Goal: Transaction & Acquisition: Obtain resource

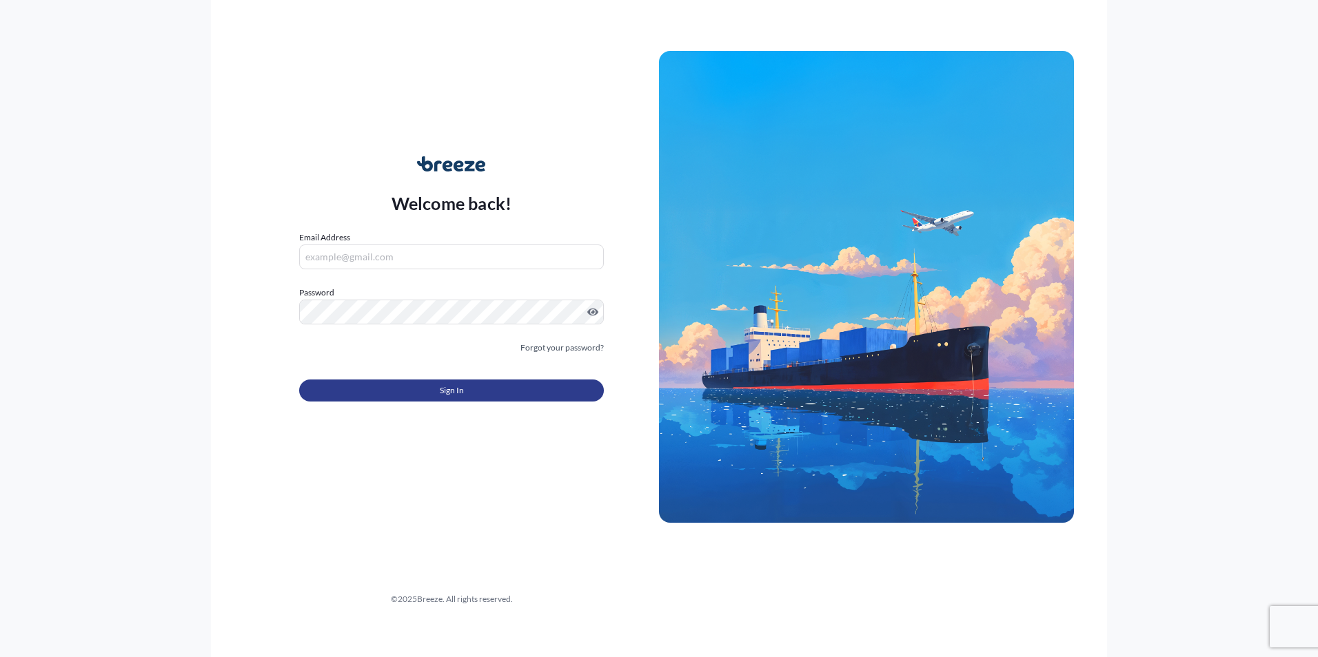
type input "[PERSON_NAME][EMAIL_ADDRESS][DOMAIN_NAME]"
click at [431, 392] on button "Sign In" at bounding box center [451, 391] width 305 height 22
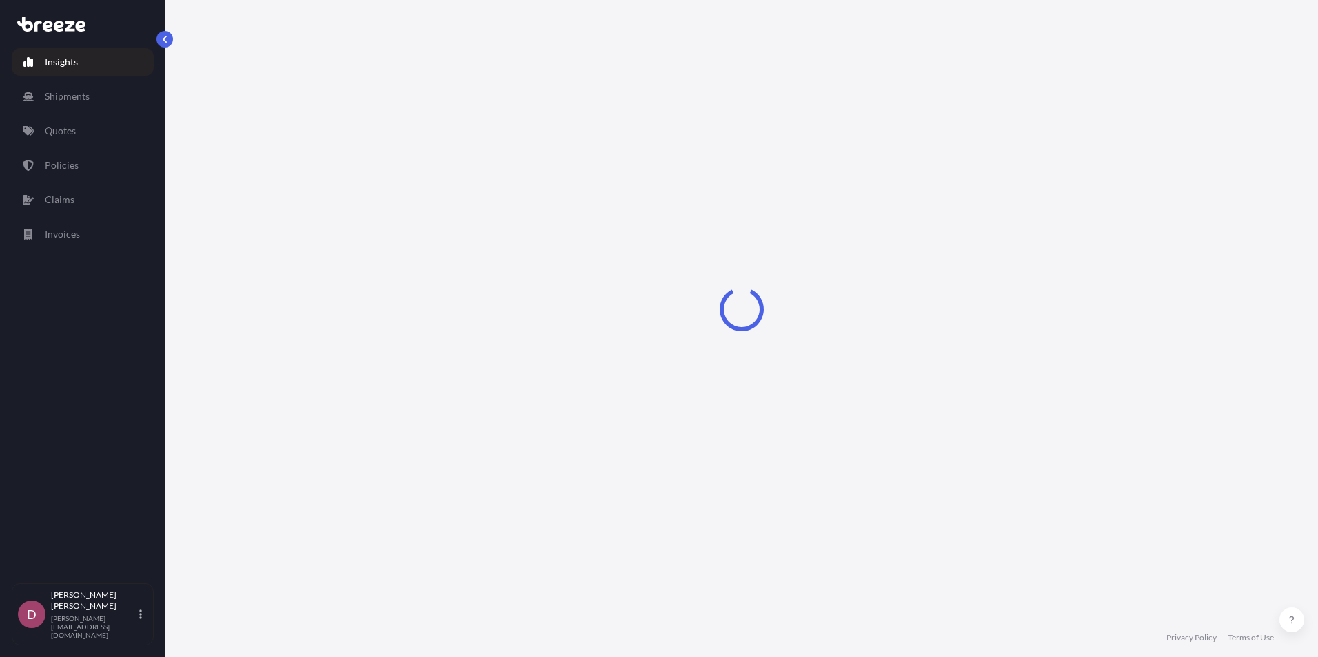
select select "2025"
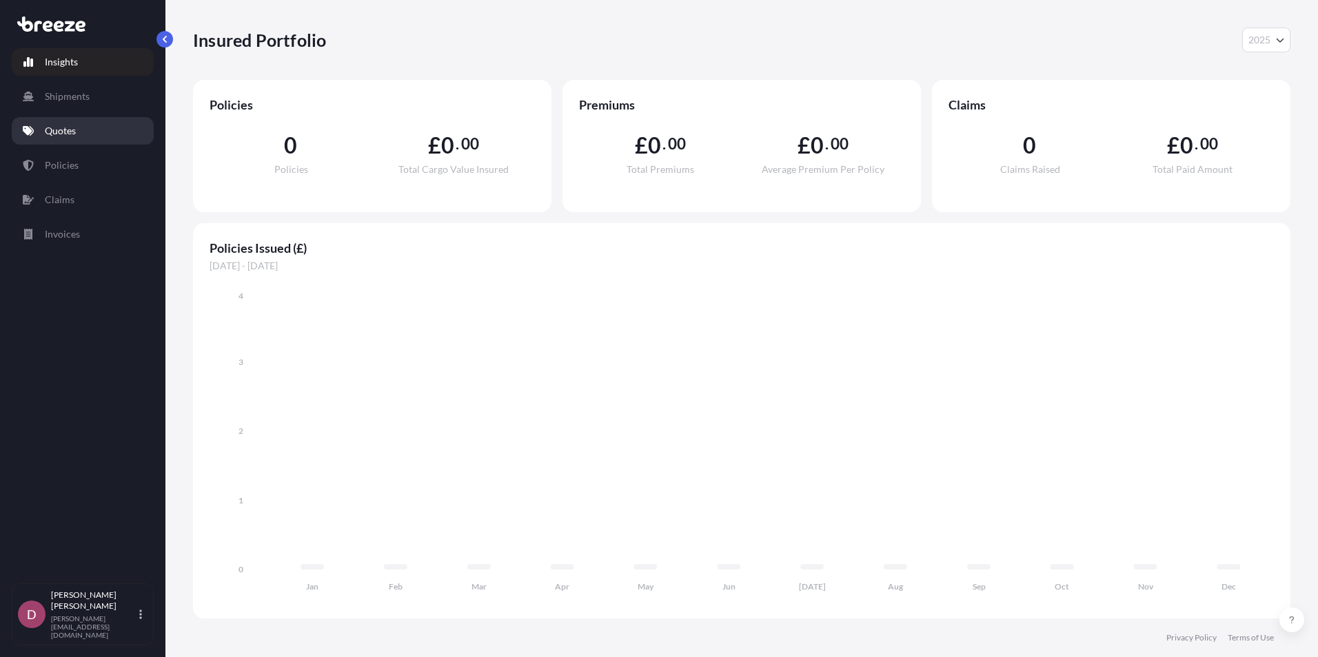
click at [83, 130] on link "Quotes" at bounding box center [83, 131] width 142 height 28
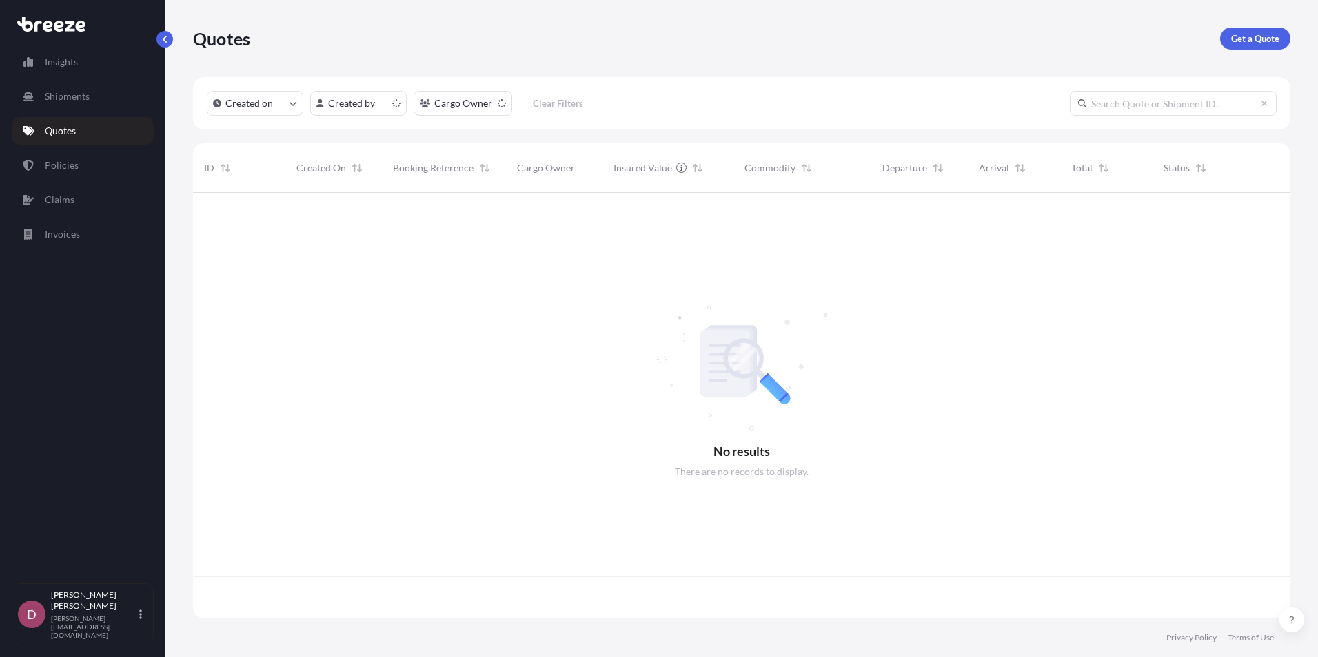
scroll to position [423, 1087]
click at [1247, 34] on p "Get a Quote" at bounding box center [1255, 39] width 48 height 14
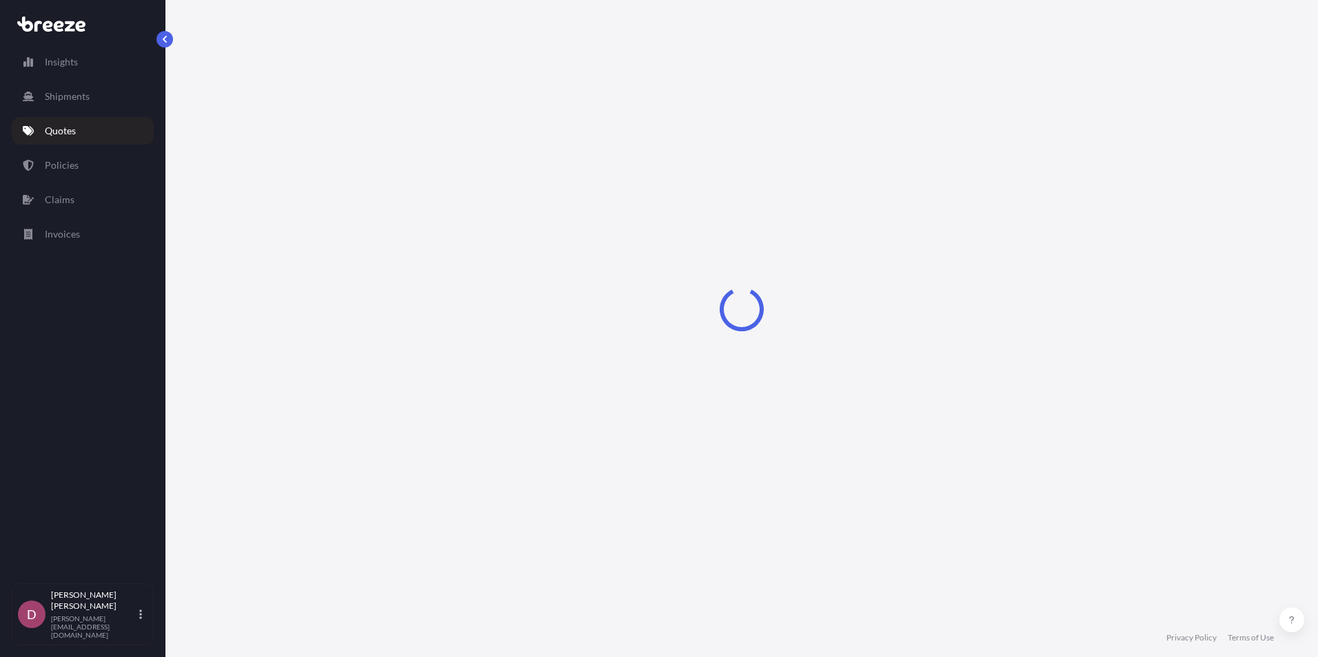
select select "Road"
select select "Sea"
select select "1"
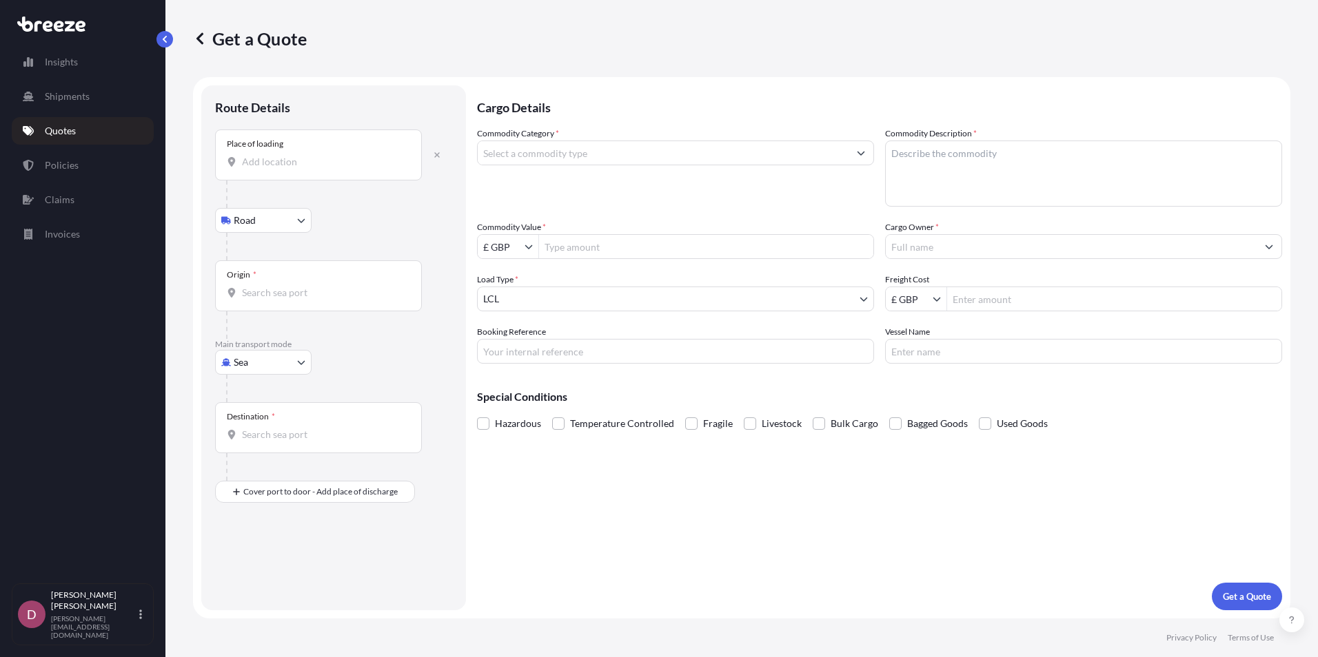
click at [324, 156] on input "Place of loading" at bounding box center [323, 162] width 163 height 14
click at [435, 174] on div "Place of loading" at bounding box center [333, 155] width 237 height 51
click at [436, 155] on icon "button" at bounding box center [437, 155] width 8 height 8
select select "Road"
click at [326, 175] on div "Place of loading" at bounding box center [318, 155] width 207 height 51
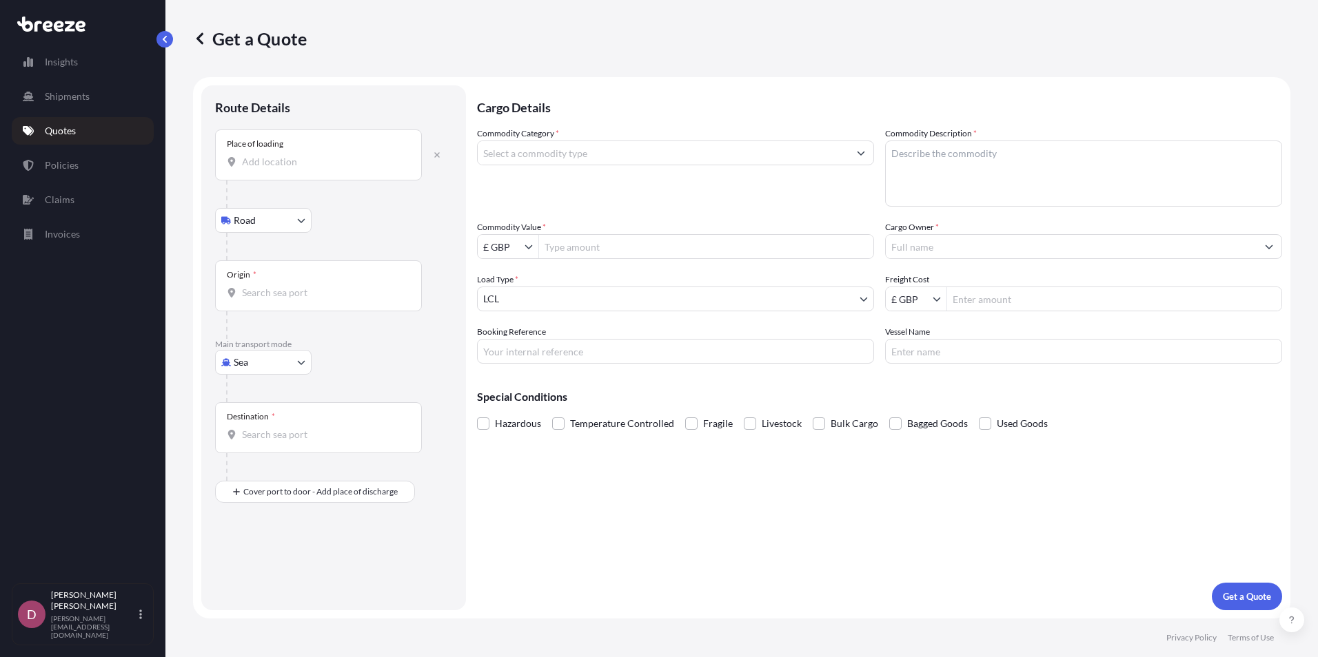
click at [326, 169] on input "Place of loading" at bounding box center [323, 162] width 163 height 14
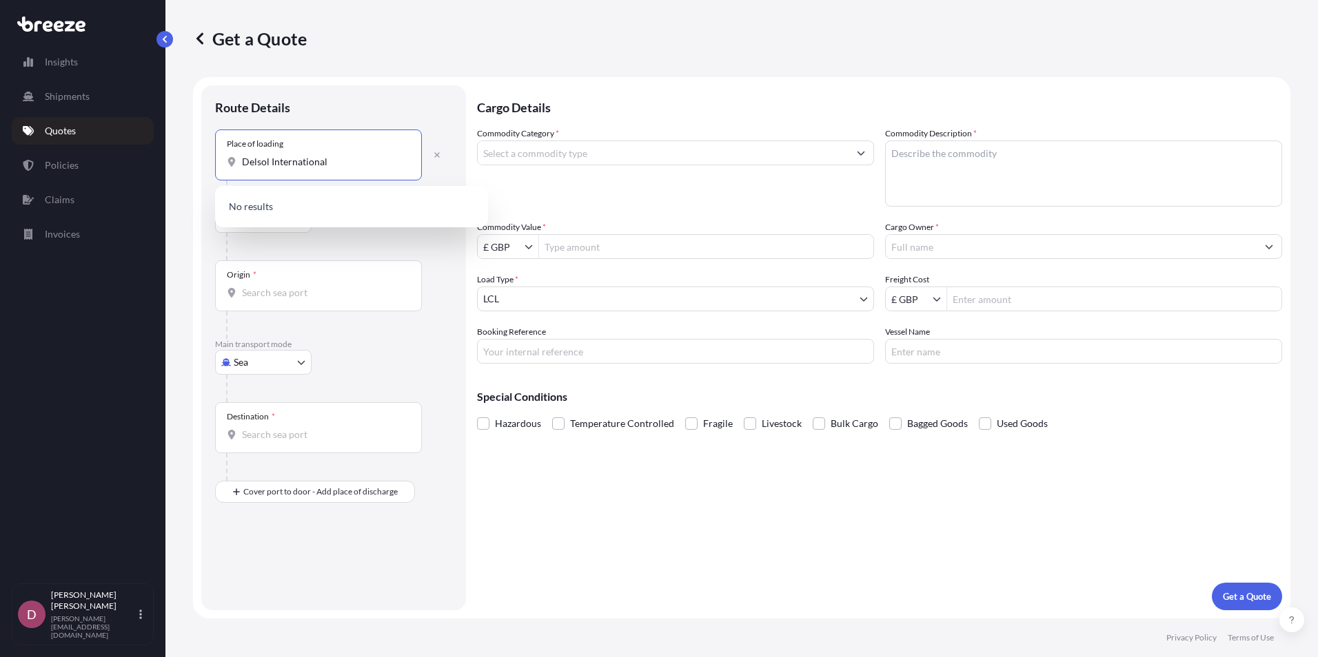
drag, startPoint x: 341, startPoint y: 165, endPoint x: 243, endPoint y: 167, distance: 97.9
click at [243, 167] on input "Delsol International" at bounding box center [323, 162] width 163 height 14
click at [340, 216] on div "[STREET_ADDRESS]" at bounding box center [352, 211] width 262 height 39
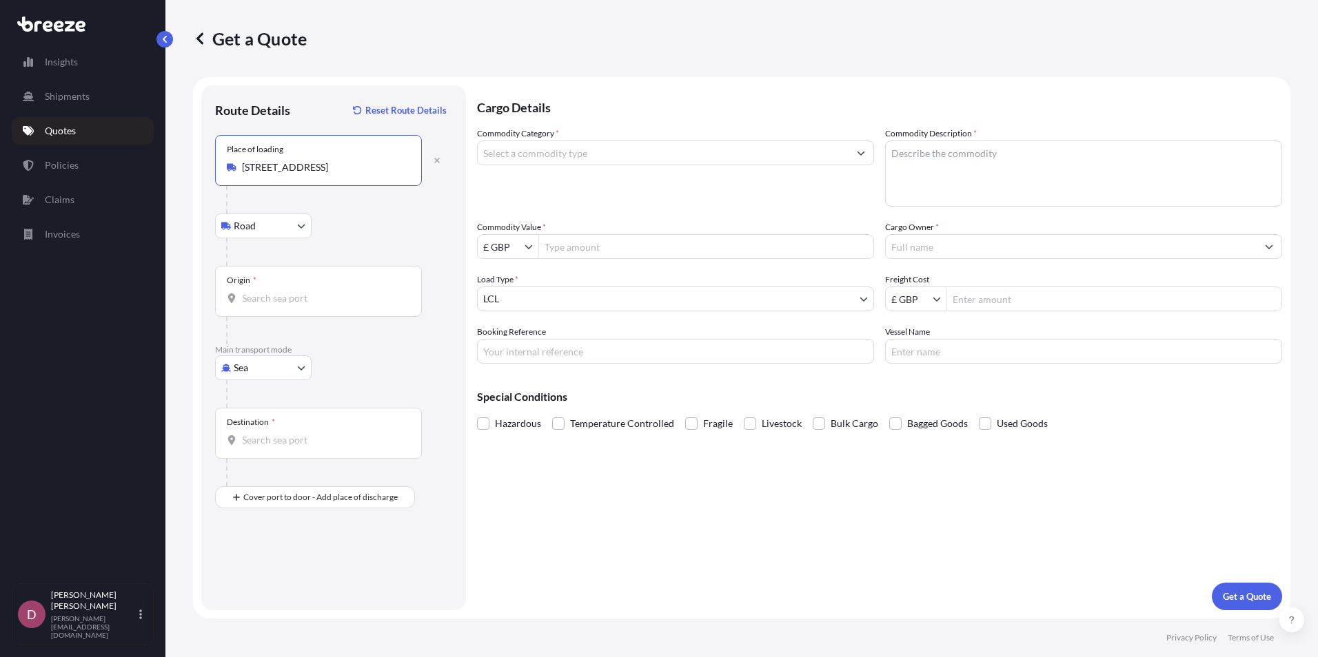
type input "[STREET_ADDRESS]"
click at [272, 302] on input "Origin *" at bounding box center [323, 299] width 163 height 14
click at [395, 242] on div at bounding box center [339, 252] width 226 height 28
click at [355, 287] on div "Origin *" at bounding box center [318, 291] width 207 height 51
click at [355, 292] on input "Origin * Please select an origin" at bounding box center [323, 299] width 163 height 14
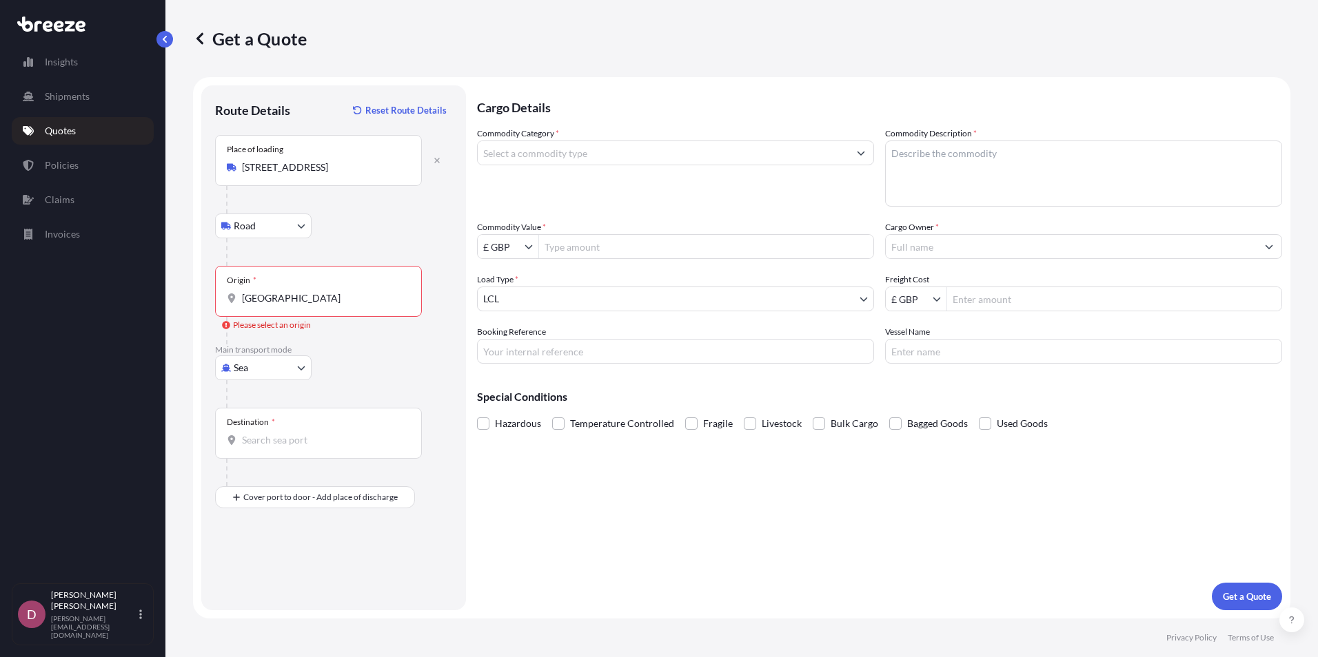
drag, startPoint x: 407, startPoint y: 303, endPoint x: 380, endPoint y: 298, distance: 27.2
click at [381, 298] on div "[GEOGRAPHIC_DATA]" at bounding box center [318, 299] width 183 height 14
click at [381, 298] on input "[GEOGRAPHIC_DATA]" at bounding box center [323, 299] width 163 height 14
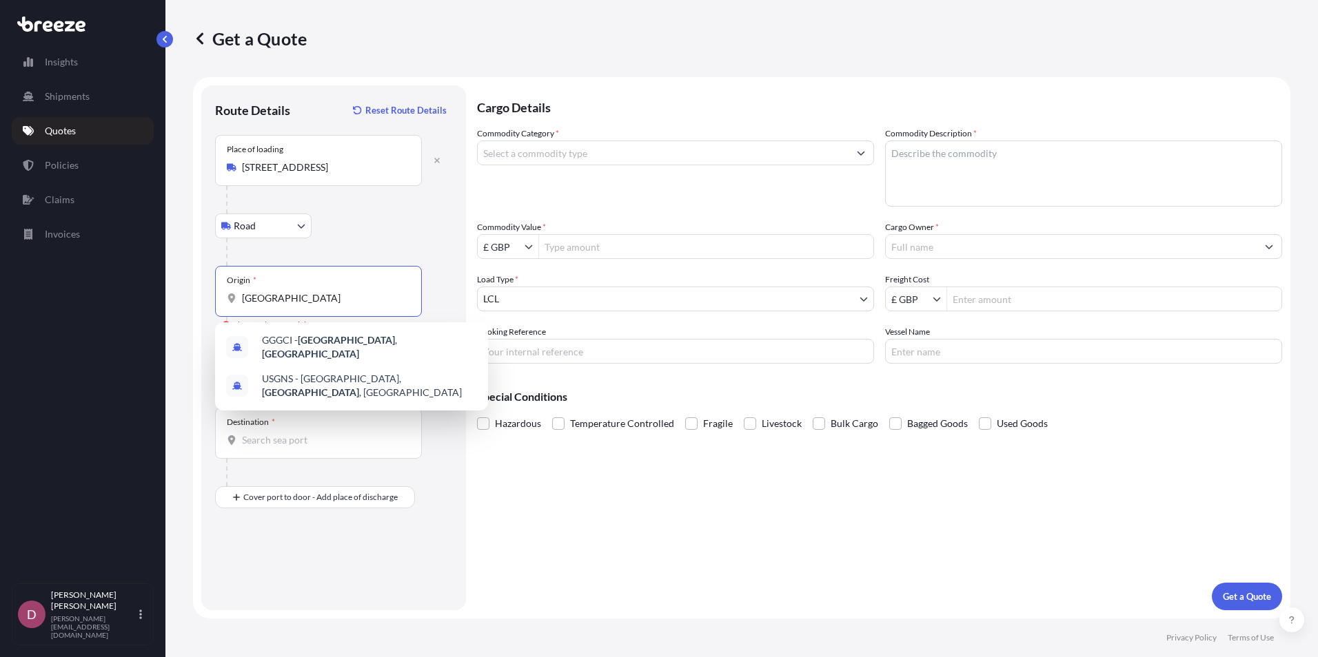
drag, startPoint x: 176, startPoint y: 298, endPoint x: 181, endPoint y: 304, distance: 7.3
click at [171, 298] on div "Get a Quote Route Details Reset Route Details Place of loading [GEOGRAPHIC_DATA…" at bounding box center [741, 309] width 1152 height 619
paste input "Y6 8XY"
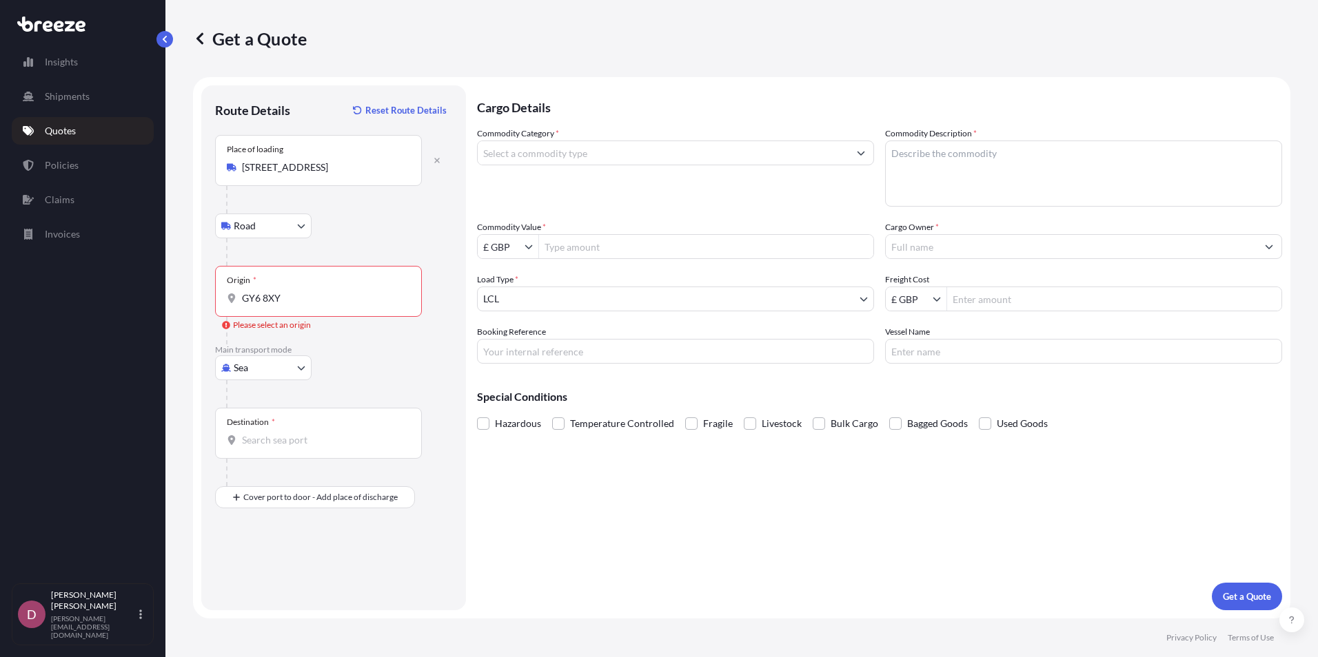
click at [316, 304] on input "GY6 8XY" at bounding box center [323, 299] width 163 height 14
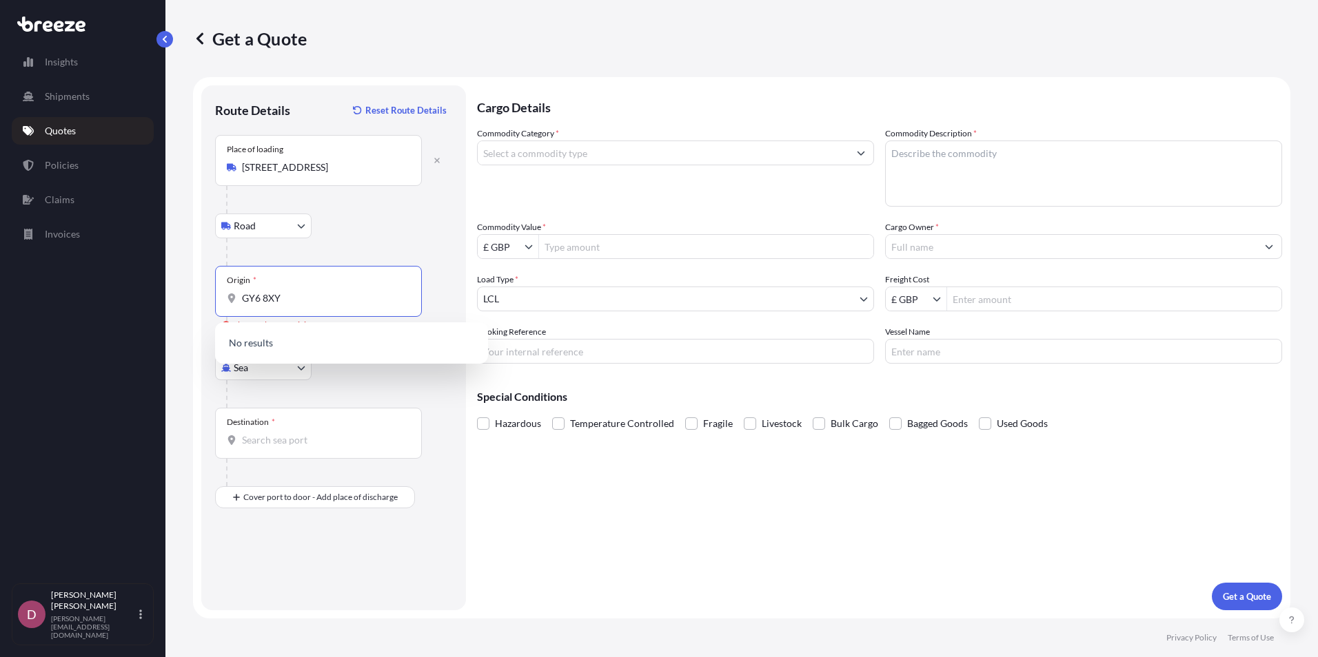
drag, startPoint x: 191, startPoint y: 294, endPoint x: 115, endPoint y: 292, distance: 75.8
click at [115, 292] on div "Insights Shipments Quotes Policies Claims Invoices D [PERSON_NAME] [PERSON_NAME…" at bounding box center [659, 328] width 1318 height 657
paste input "St [PERSON_NAME]"
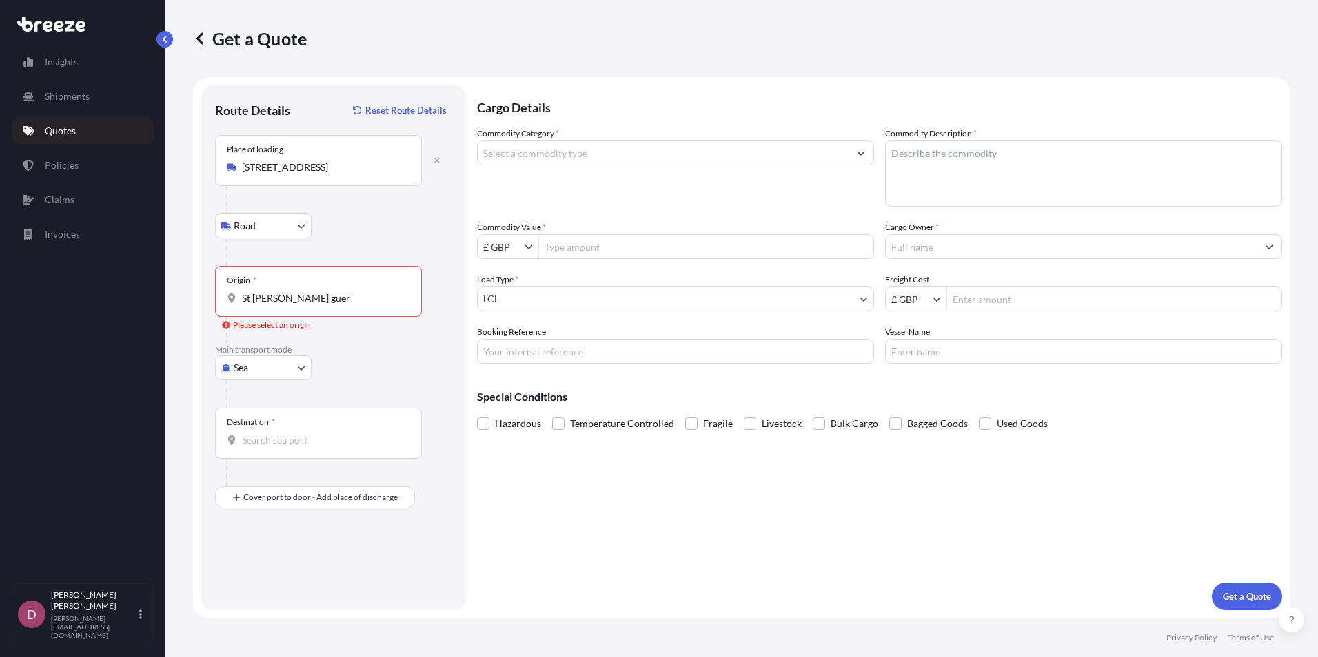
click at [309, 312] on div "Origin * [GEOGRAPHIC_DATA][PERSON_NAME]" at bounding box center [318, 291] width 207 height 51
click at [309, 305] on input "St [PERSON_NAME] guer" at bounding box center [323, 299] width 163 height 14
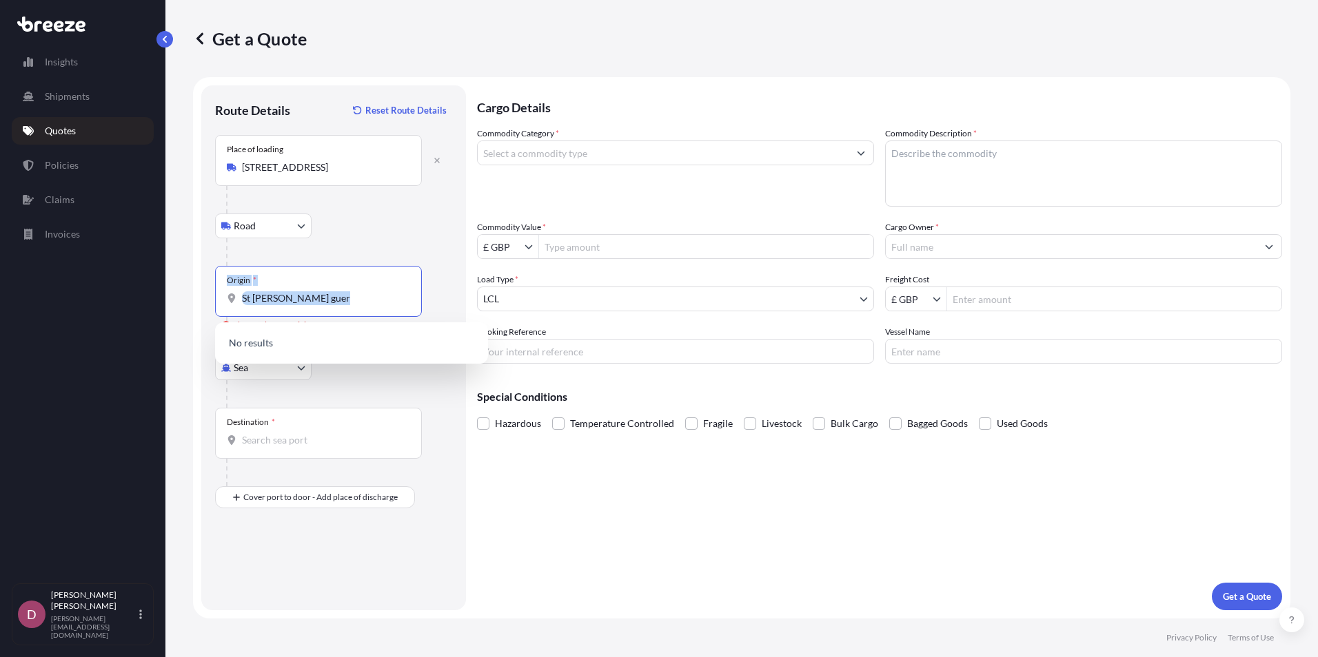
drag, startPoint x: 334, startPoint y: 307, endPoint x: 194, endPoint y: 307, distance: 140.6
click at [194, 307] on form "Route Details Reset Route Details Place of loading [GEOGRAPHIC_DATA], Deeside C…" at bounding box center [741, 348] width 1097 height 542
click at [349, 303] on input "St [PERSON_NAME] guer" at bounding box center [323, 299] width 163 height 14
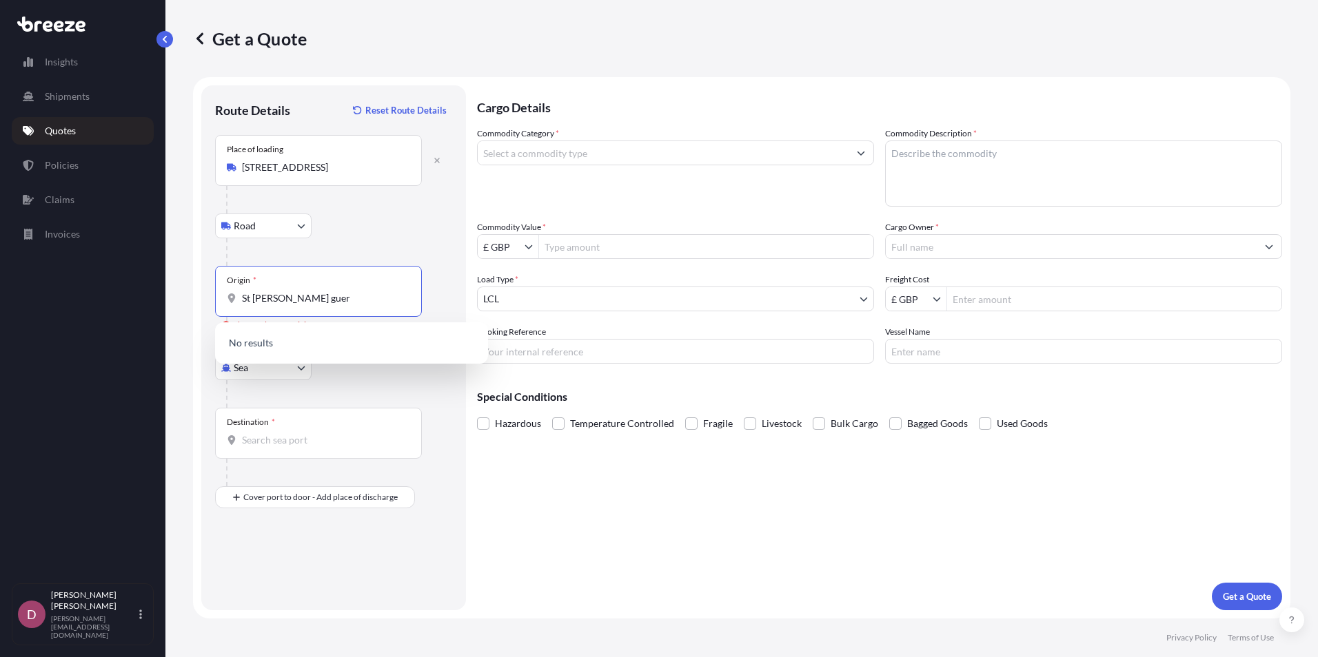
click at [349, 303] on input "St [PERSON_NAME] guer" at bounding box center [323, 299] width 163 height 14
paste input "[GEOGRAPHIC_DATA]"
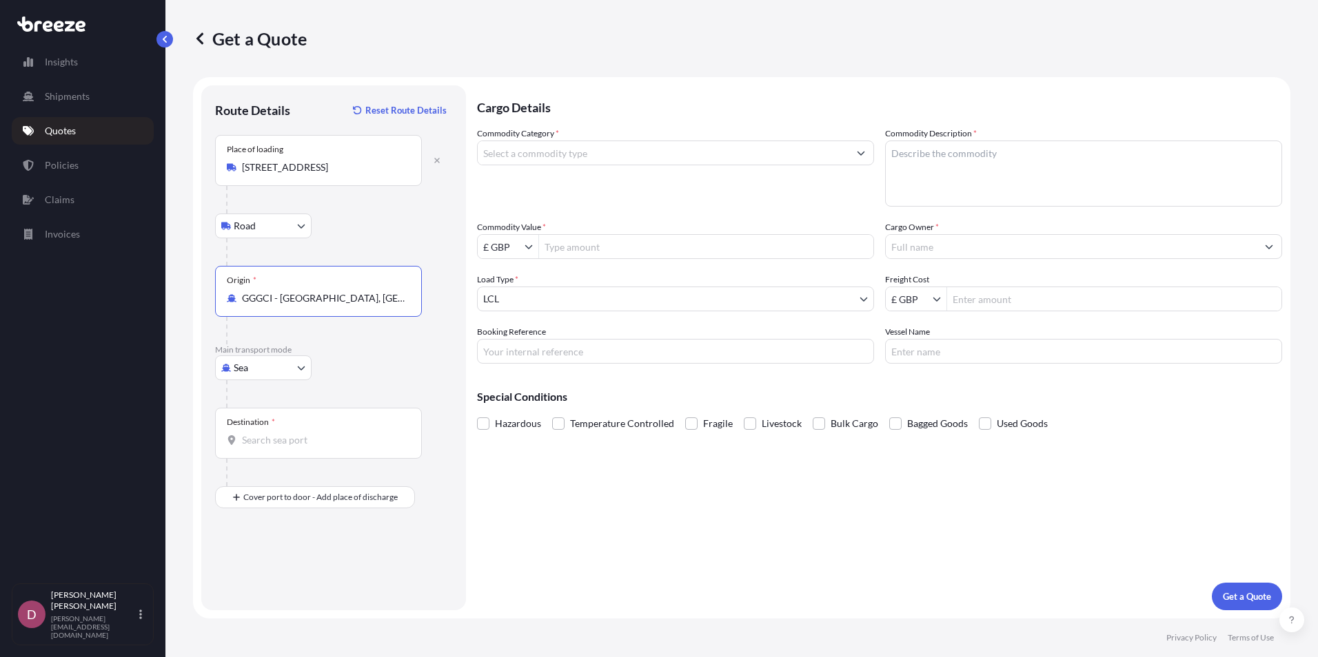
type input "GGGCI - [GEOGRAPHIC_DATA], [GEOGRAPHIC_DATA]"
click at [296, 369] on body "0 options available. 2 options available. Insights Shipments Quotes Policies Cl…" at bounding box center [659, 328] width 1318 height 657
click at [270, 449] on div "Road" at bounding box center [263, 453] width 85 height 25
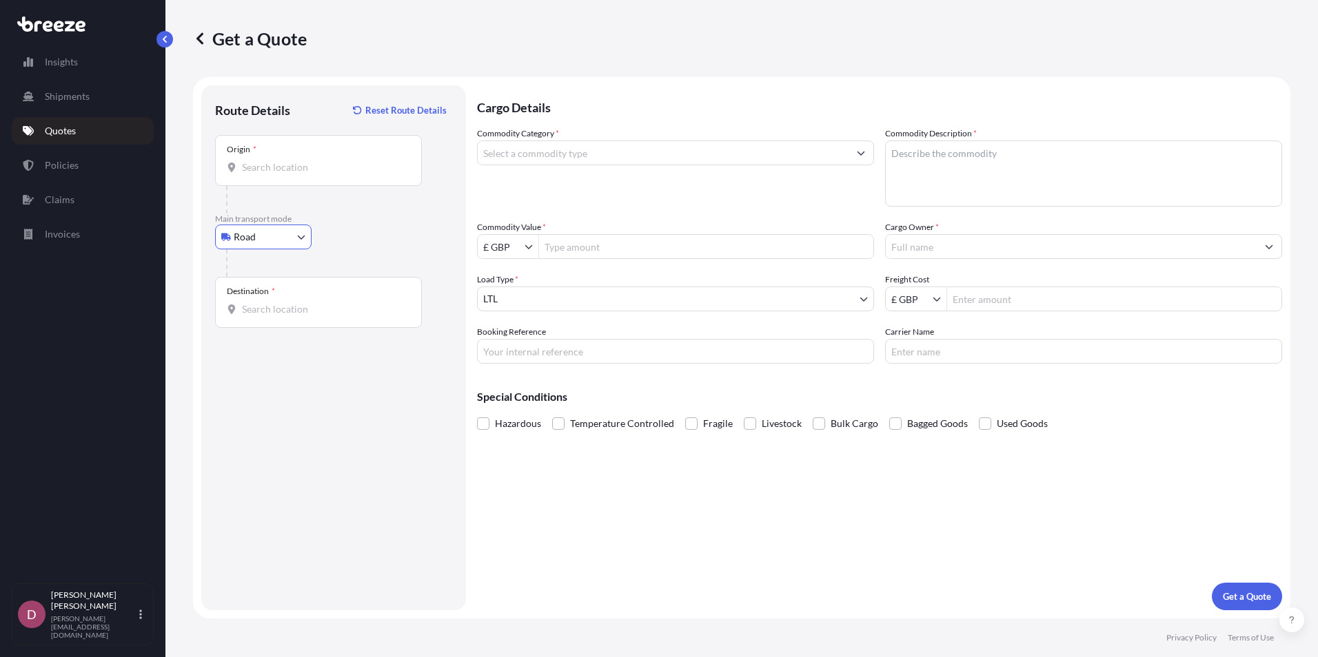
click at [296, 234] on body "Insights Shipments Quotes Policies Claims Invoices D [PERSON_NAME] [PERSON_NAME…" at bounding box center [659, 328] width 1318 height 657
click at [256, 272] on span "Sea" at bounding box center [248, 273] width 14 height 14
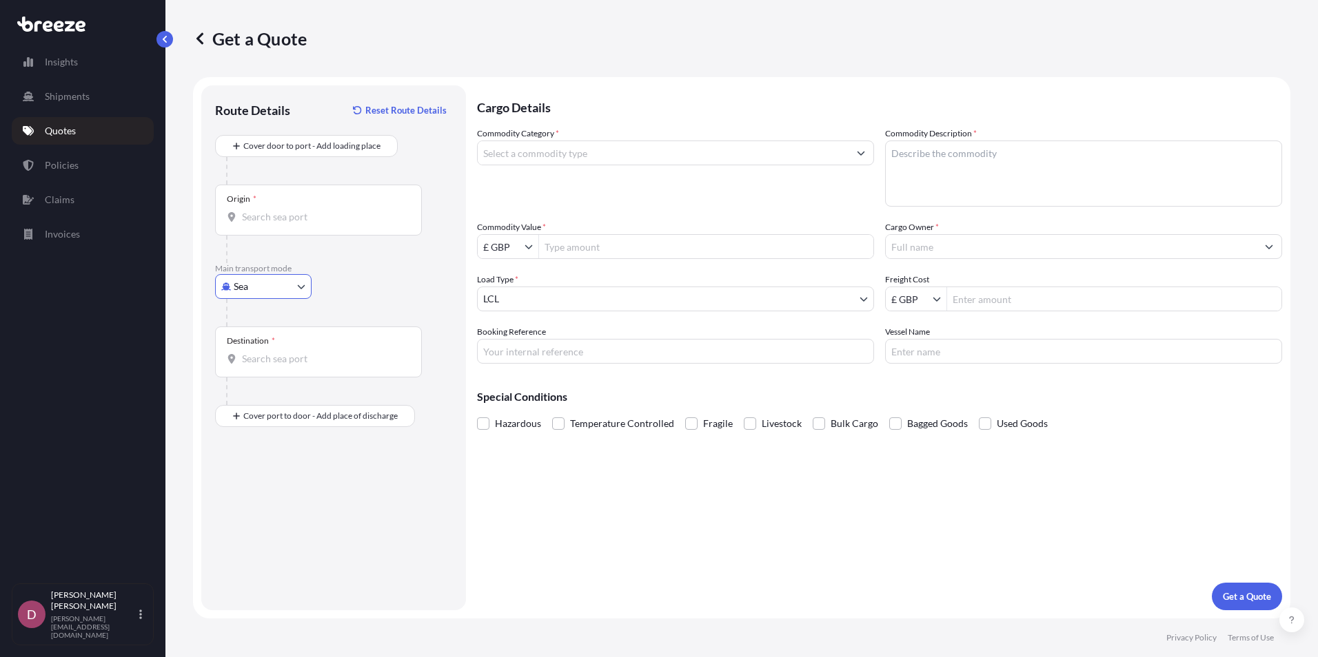
click at [279, 277] on body "Insights Shipments Quotes Policies Claims Invoices D [PERSON_NAME] [PERSON_NAME…" at bounding box center [659, 328] width 1318 height 657
click at [263, 376] on div "Road" at bounding box center [263, 372] width 85 height 25
select select "Road"
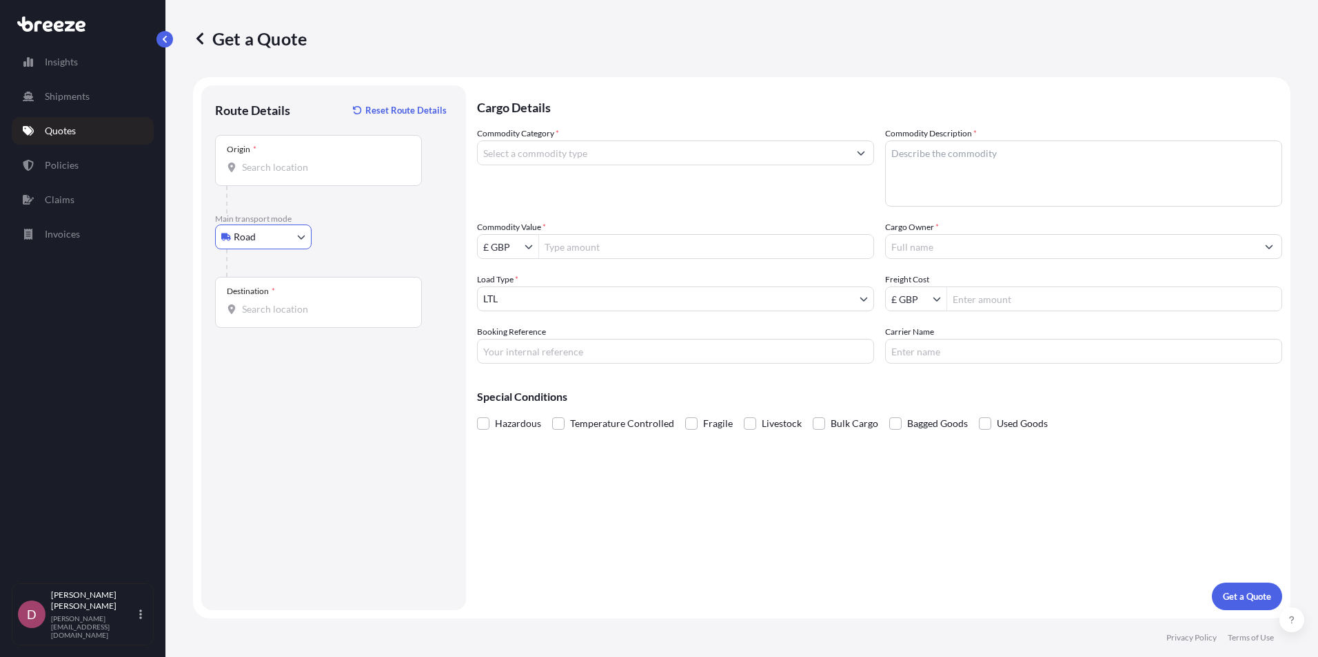
click at [273, 173] on input "Origin *" at bounding box center [323, 168] width 163 height 14
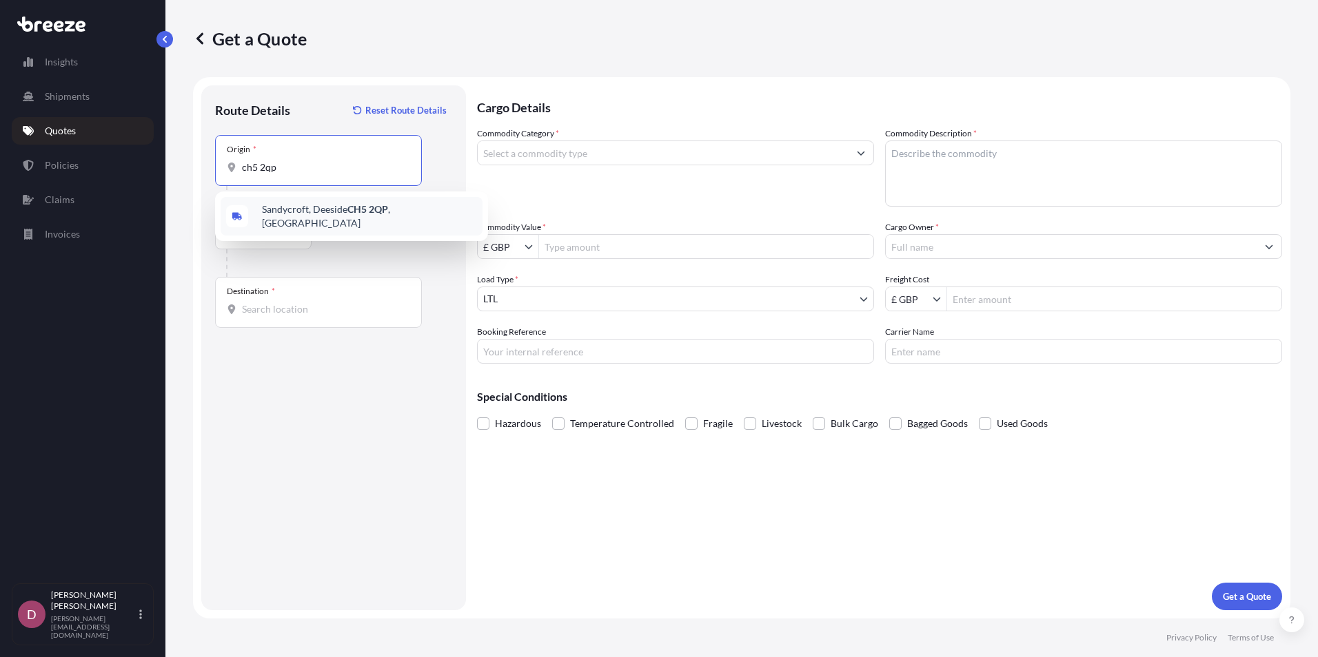
click at [334, 203] on div "[STREET_ADDRESS]" at bounding box center [352, 216] width 262 height 39
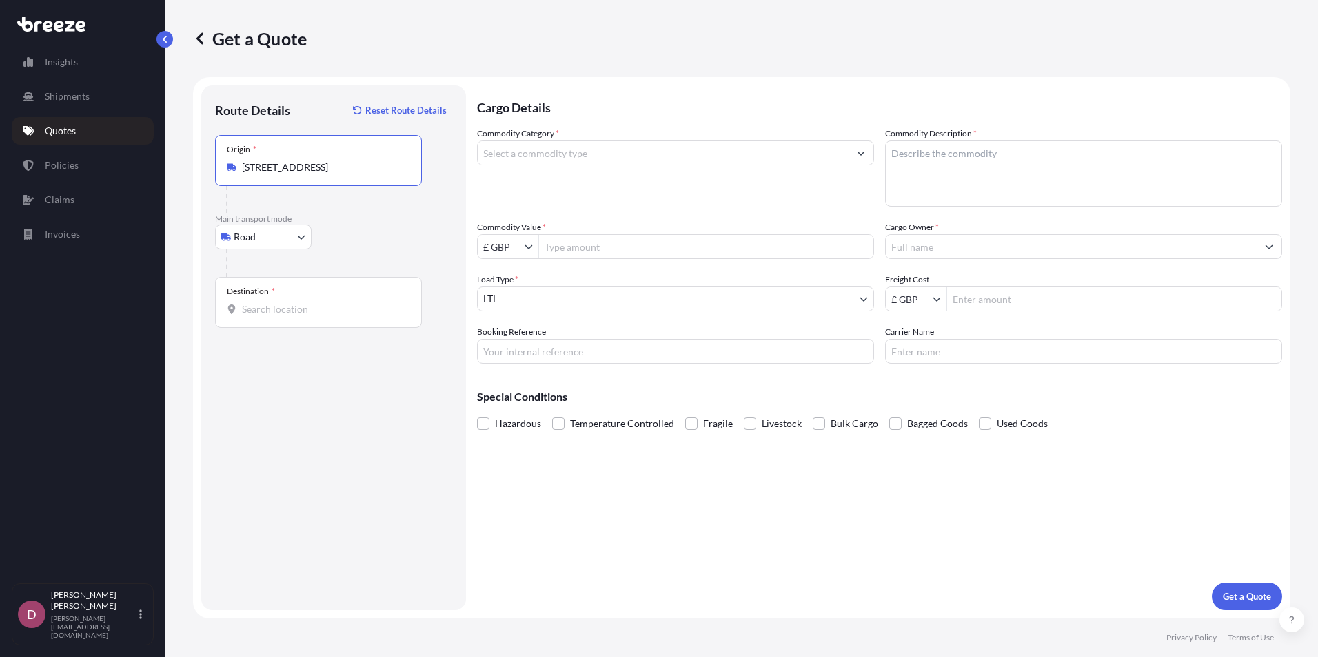
type input "[STREET_ADDRESS]"
click at [323, 314] on input "Destination *" at bounding box center [323, 310] width 163 height 14
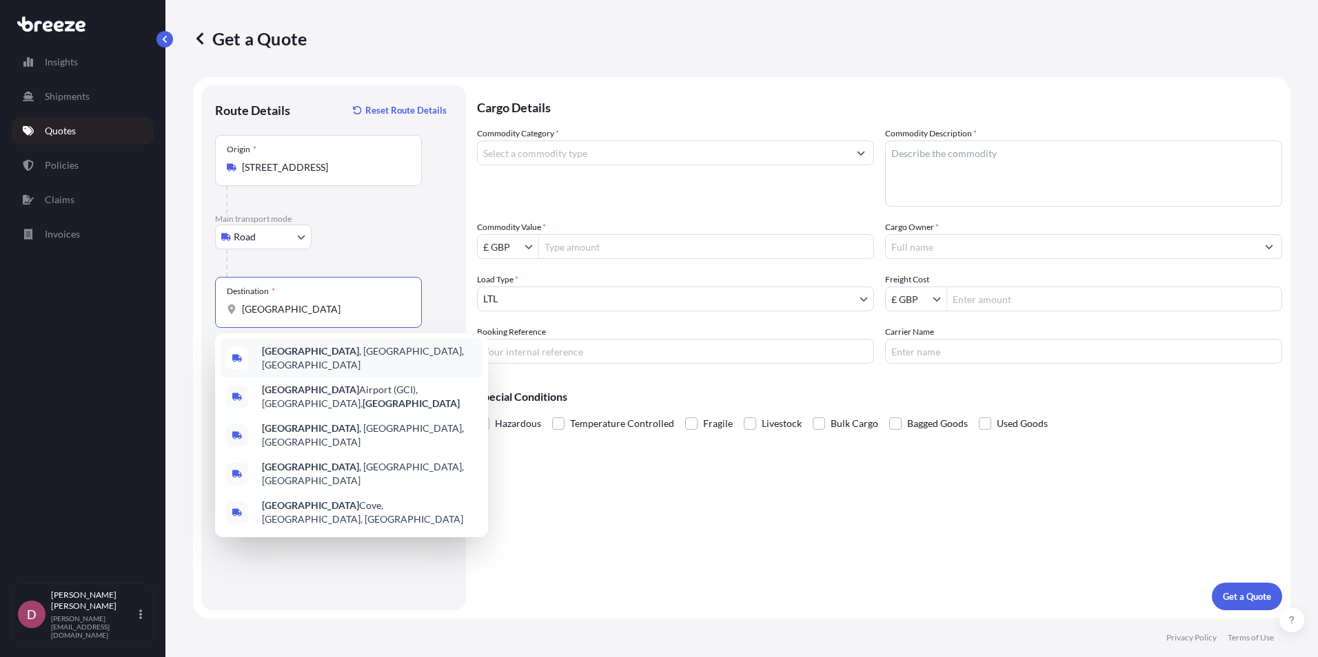
type input "[GEOGRAPHIC_DATA]"
click at [279, 233] on body "5 options available. Insights Shipments Quotes Policies Claims Invoices D [PERS…" at bounding box center [659, 328] width 1318 height 657
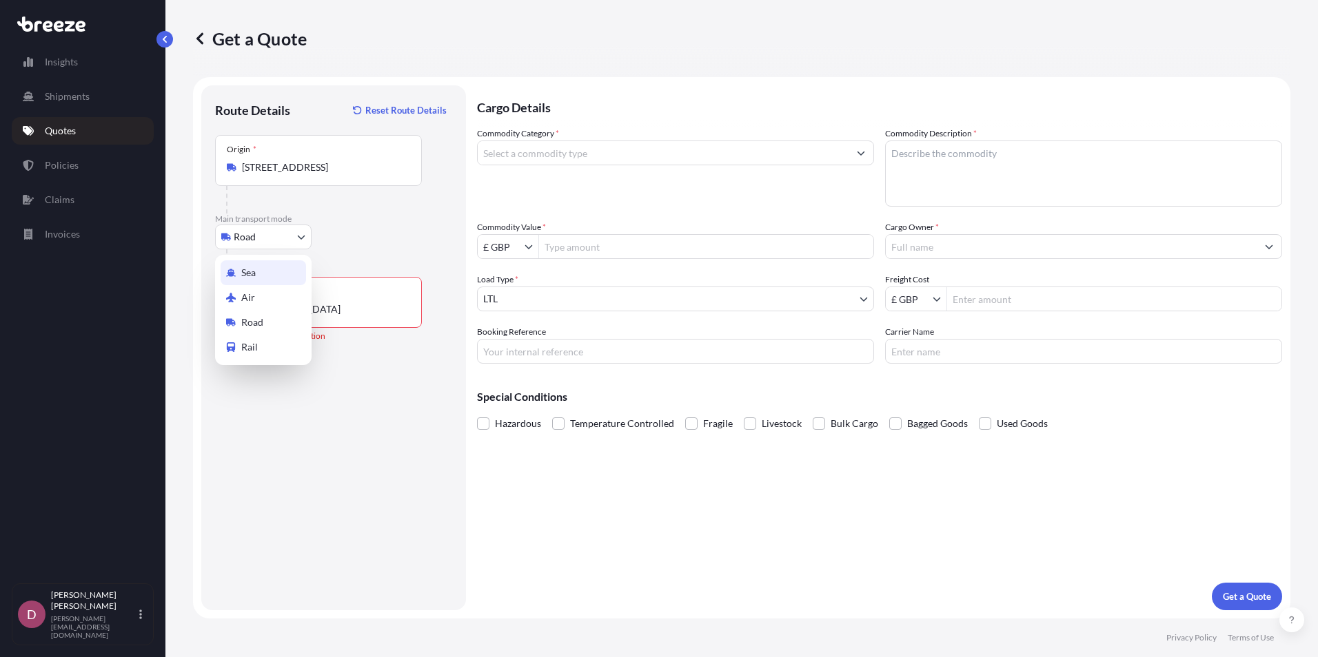
click at [285, 272] on div "Sea" at bounding box center [263, 272] width 85 height 25
select select "Sea"
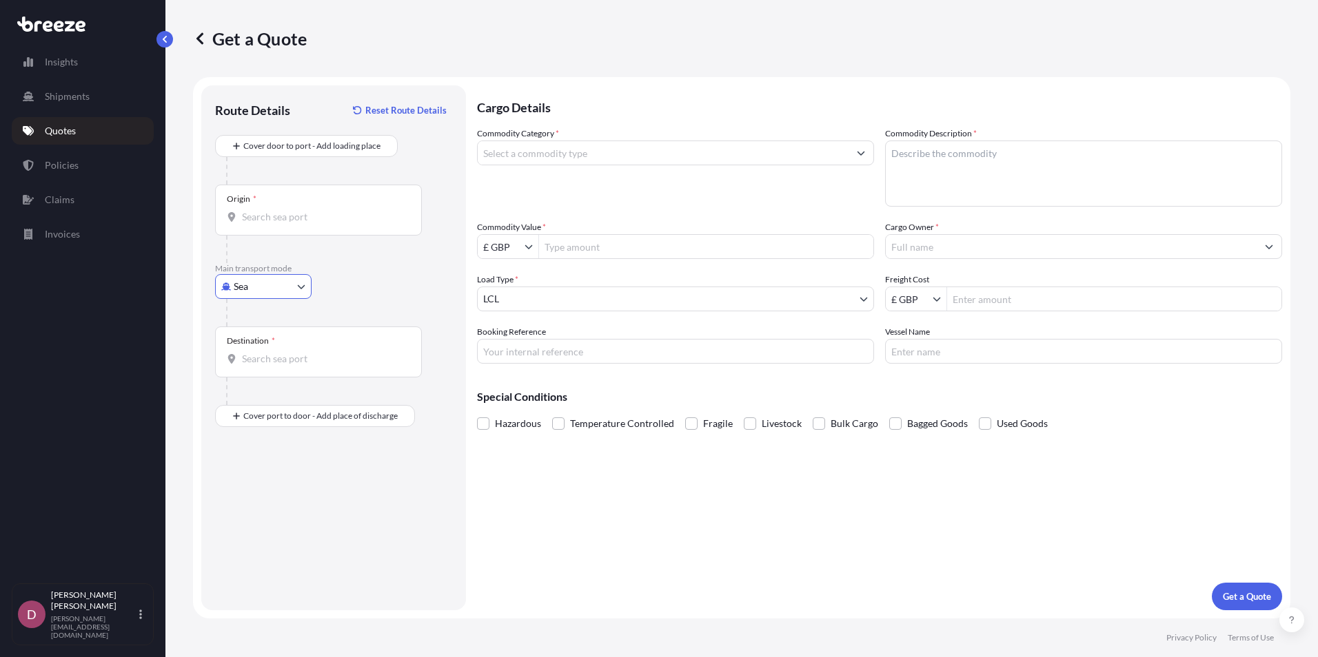
click at [306, 225] on div "Origin *" at bounding box center [318, 210] width 207 height 51
click at [306, 224] on input "Origin *" at bounding box center [323, 217] width 163 height 14
click at [440, 203] on div "Origin * Please select an origin" at bounding box center [333, 224] width 237 height 79
click at [292, 289] on body "0 options available. Insights Shipments Quotes Policies Claims Invoices D [PERS…" at bounding box center [659, 328] width 1318 height 657
click at [102, 130] on link "Quotes" at bounding box center [83, 131] width 142 height 28
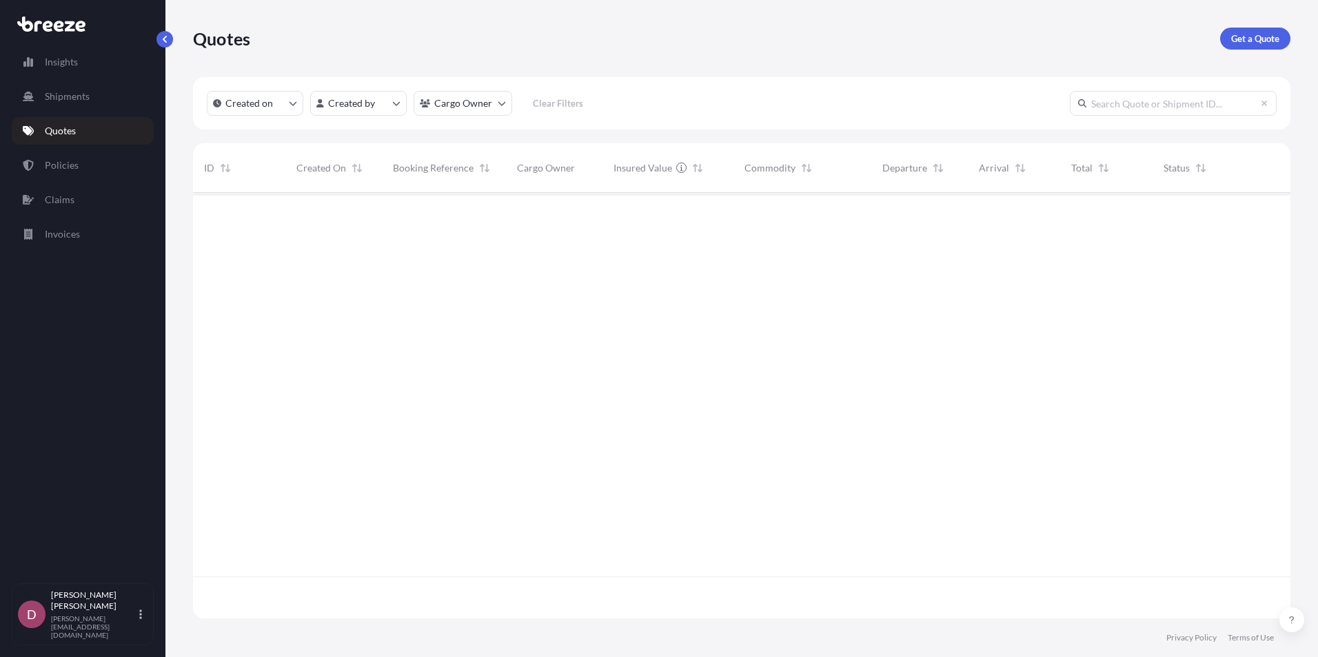
scroll to position [423, 1087]
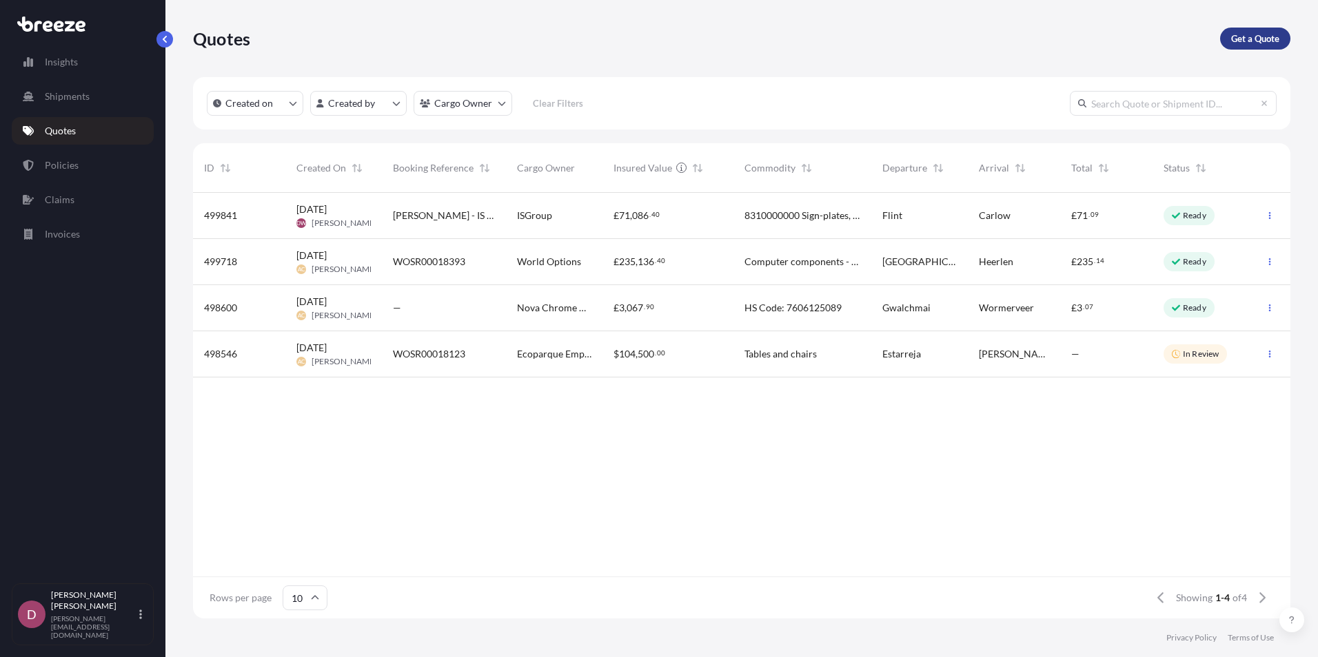
click at [1251, 43] on p "Get a Quote" at bounding box center [1255, 39] width 48 height 14
select select "Sea"
select select "1"
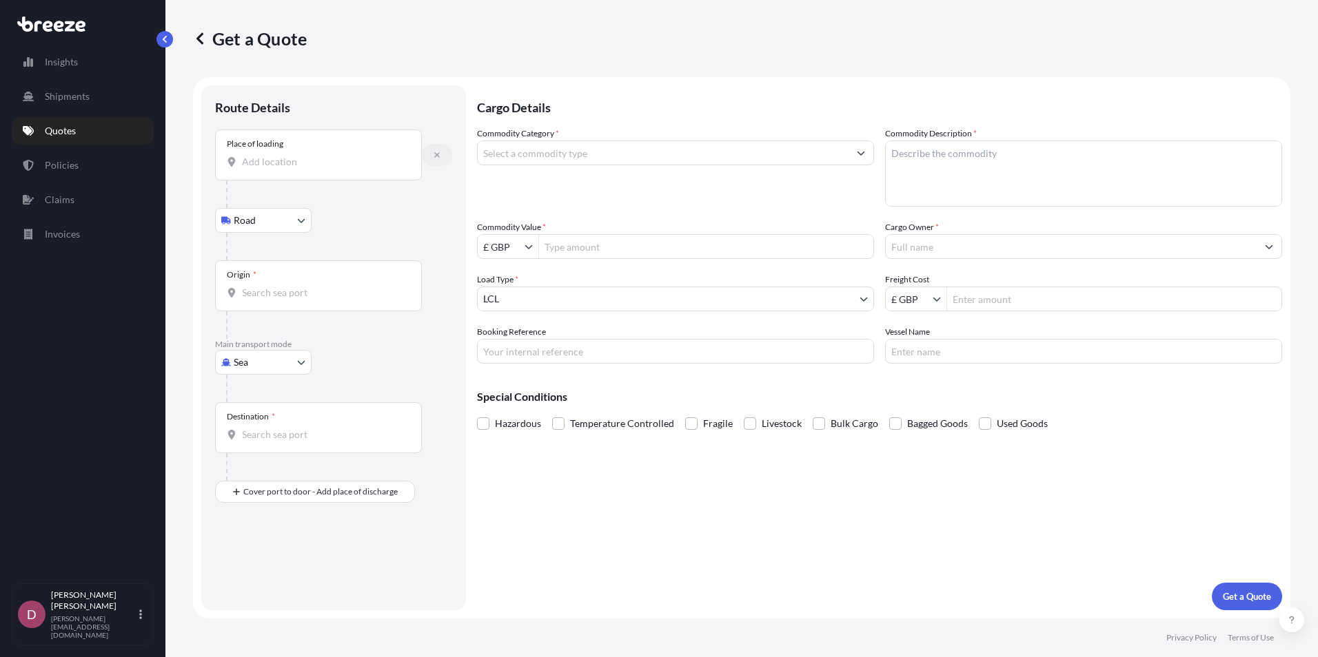
click at [439, 153] on icon "button" at bounding box center [437, 155] width 6 height 6
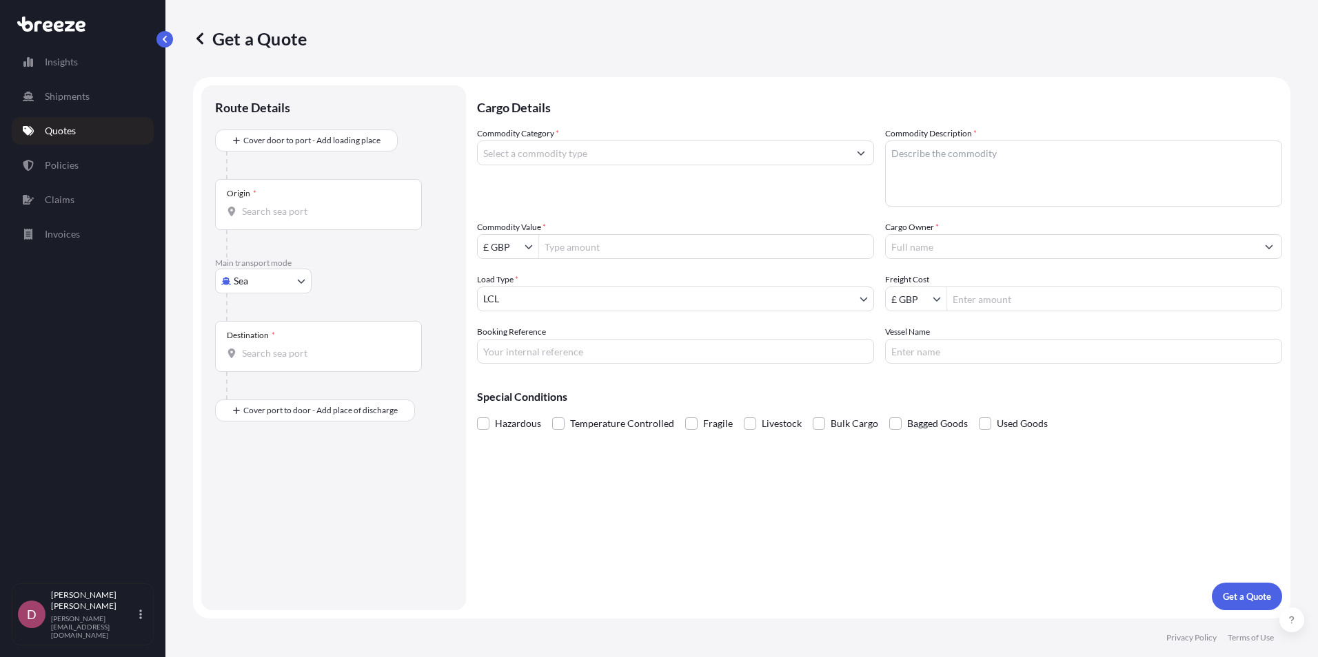
click at [330, 212] on input "Origin *" at bounding box center [323, 212] width 163 height 14
click at [418, 312] on div at bounding box center [339, 308] width 226 height 28
click at [240, 289] on body "Insights Shipments Quotes Policies Claims Invoices D [PERSON_NAME] [PERSON_NAME…" at bounding box center [659, 328] width 1318 height 657
click at [273, 365] on div "Road" at bounding box center [263, 366] width 85 height 25
select select "Road"
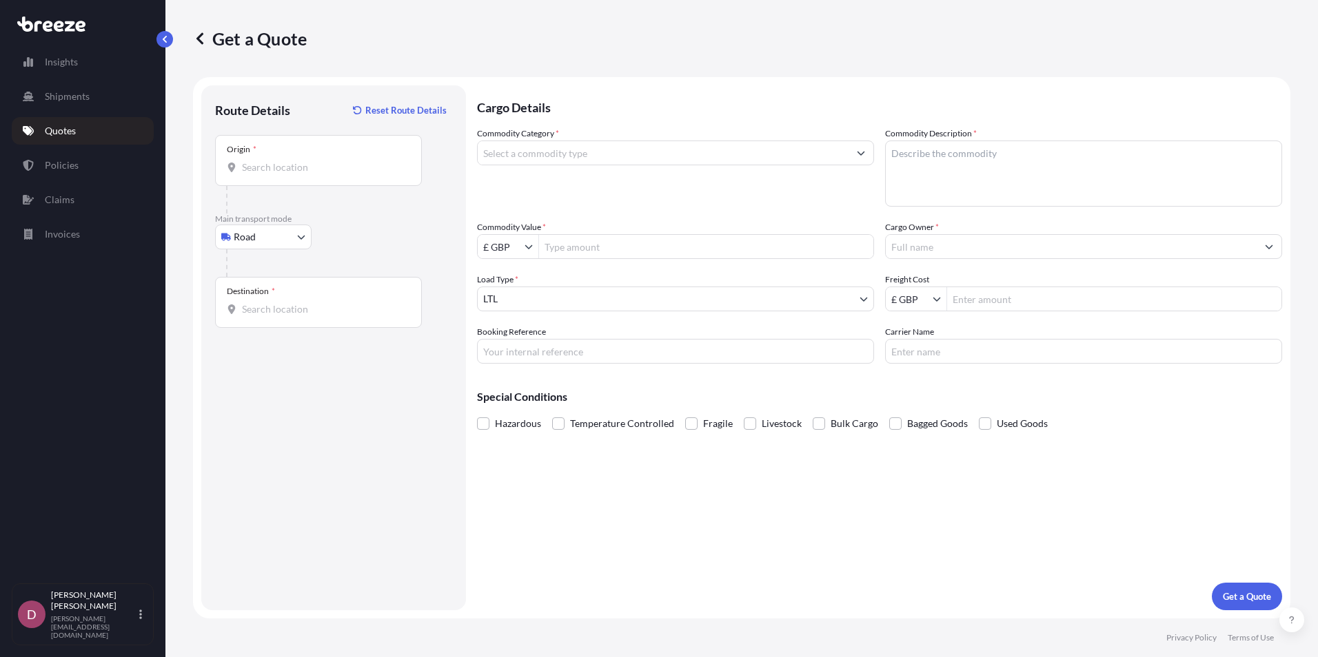
click at [331, 176] on div "Origin *" at bounding box center [318, 160] width 207 height 51
click at [331, 174] on input "Origin *" at bounding box center [323, 168] width 163 height 14
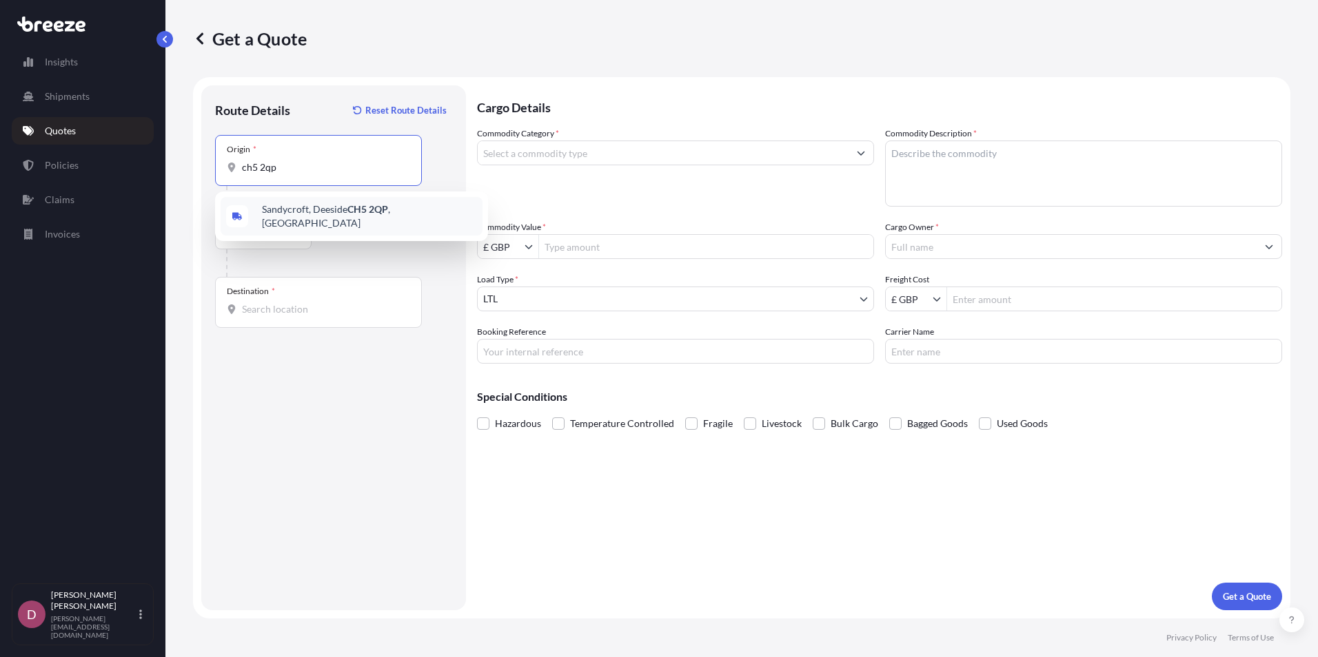
click at [318, 213] on span "[STREET_ADDRESS]" at bounding box center [369, 217] width 215 height 28
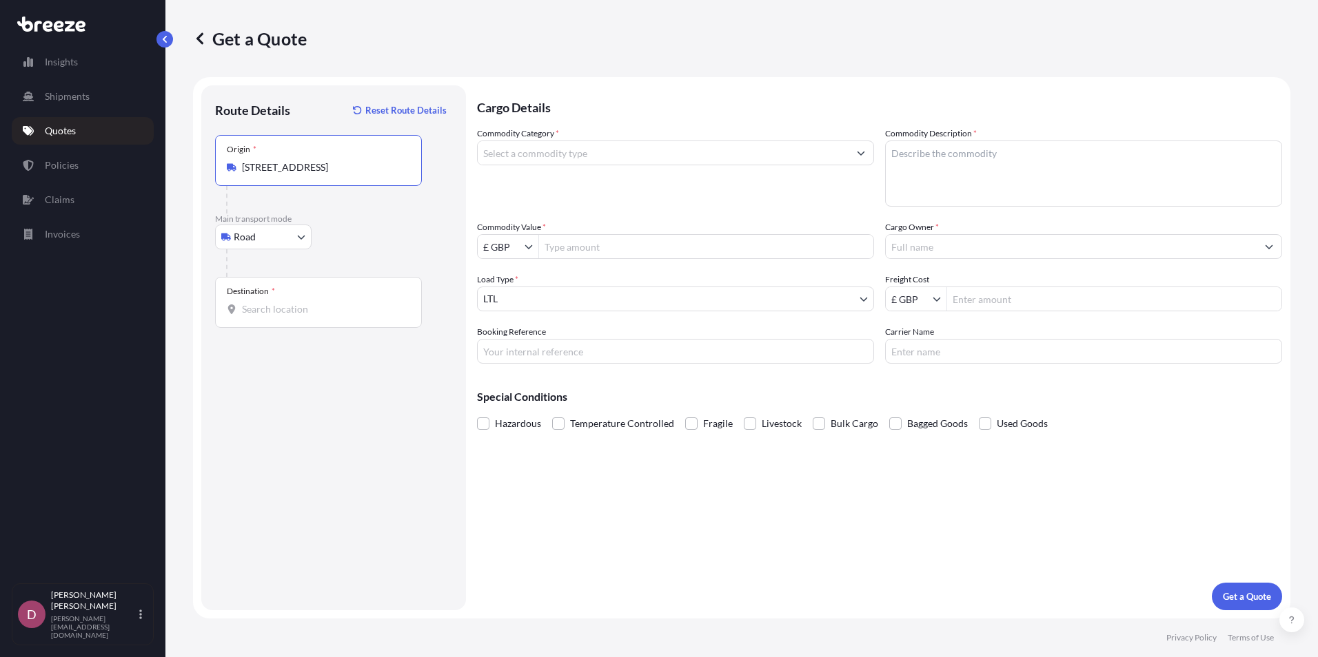
type input "[STREET_ADDRESS]"
click at [298, 313] on input "Destination *" at bounding box center [323, 310] width 163 height 14
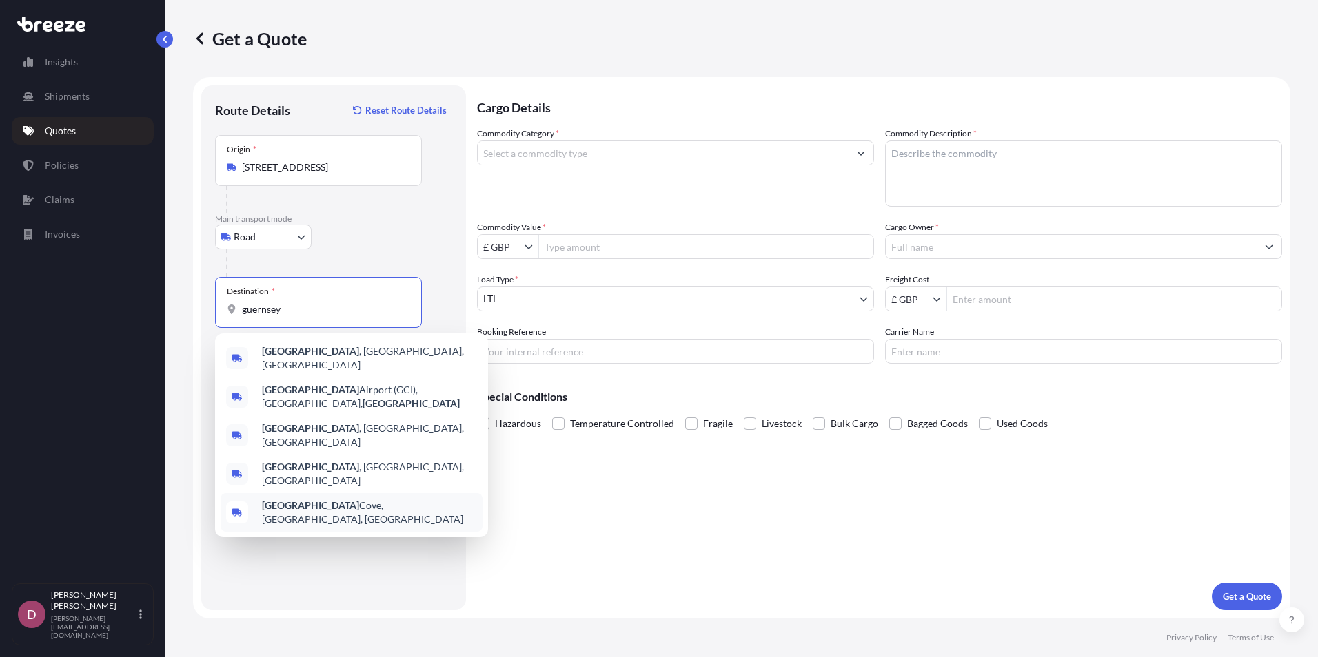
click at [289, 556] on div "Route Details Reset Route Details Place of loading Road Road Rail Origin * [GEO…" at bounding box center [333, 348] width 237 height 498
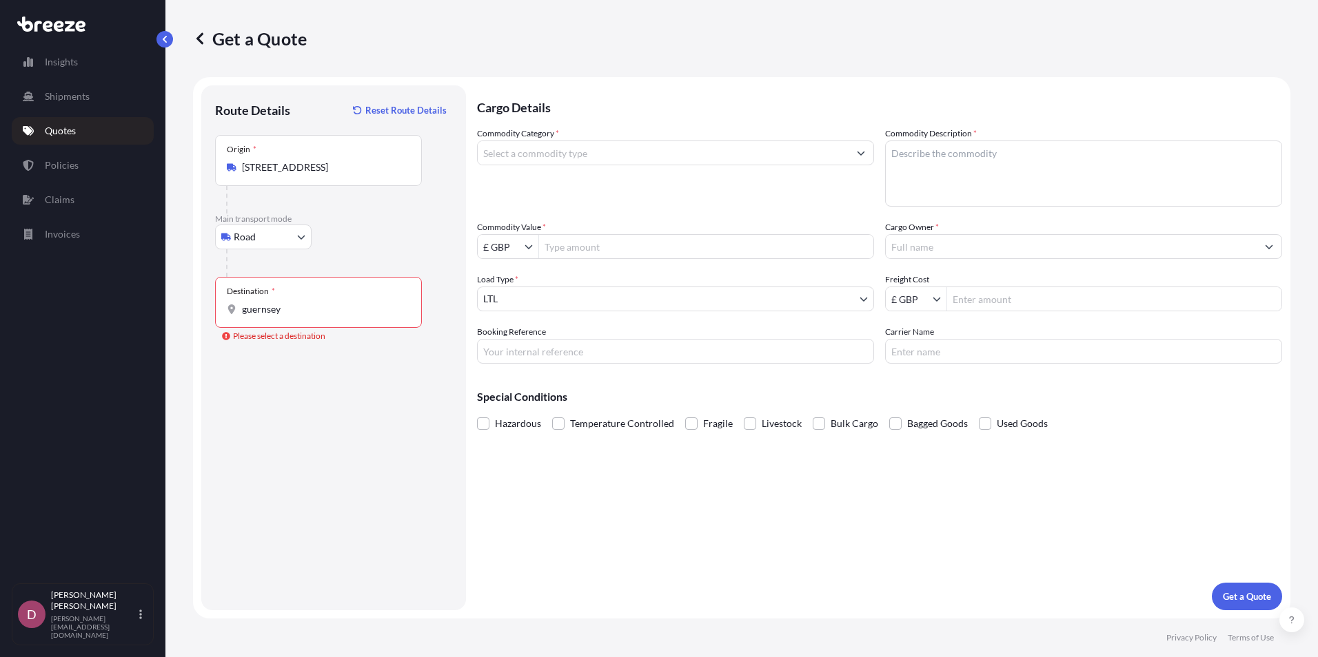
click at [311, 302] on div "Destination * guernsey" at bounding box center [318, 302] width 207 height 51
click at [311, 303] on input "guernsey" at bounding box center [323, 310] width 163 height 14
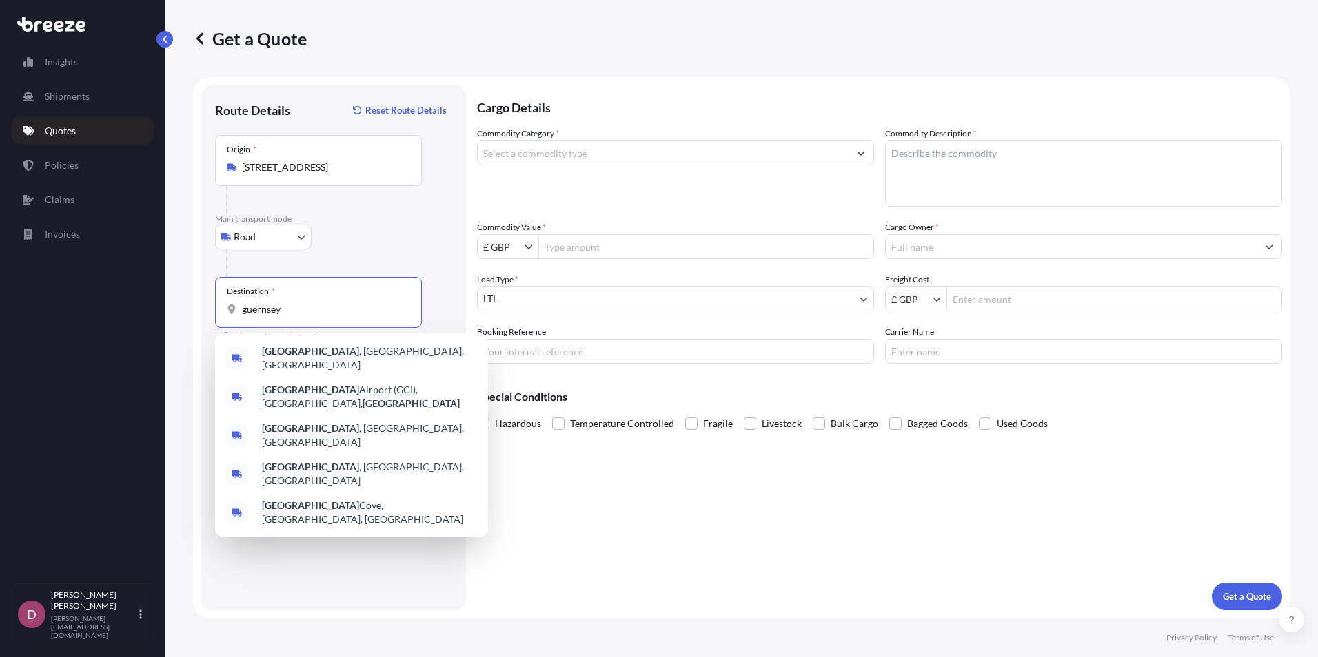
drag, startPoint x: 293, startPoint y: 316, endPoint x: 136, endPoint y: 306, distance: 157.4
click at [140, 304] on div "Insights Shipments Quotes Policies Claims Invoices D [PERSON_NAME] [PERSON_NAME…" at bounding box center [659, 328] width 1318 height 657
paste input "GY6 8XY"
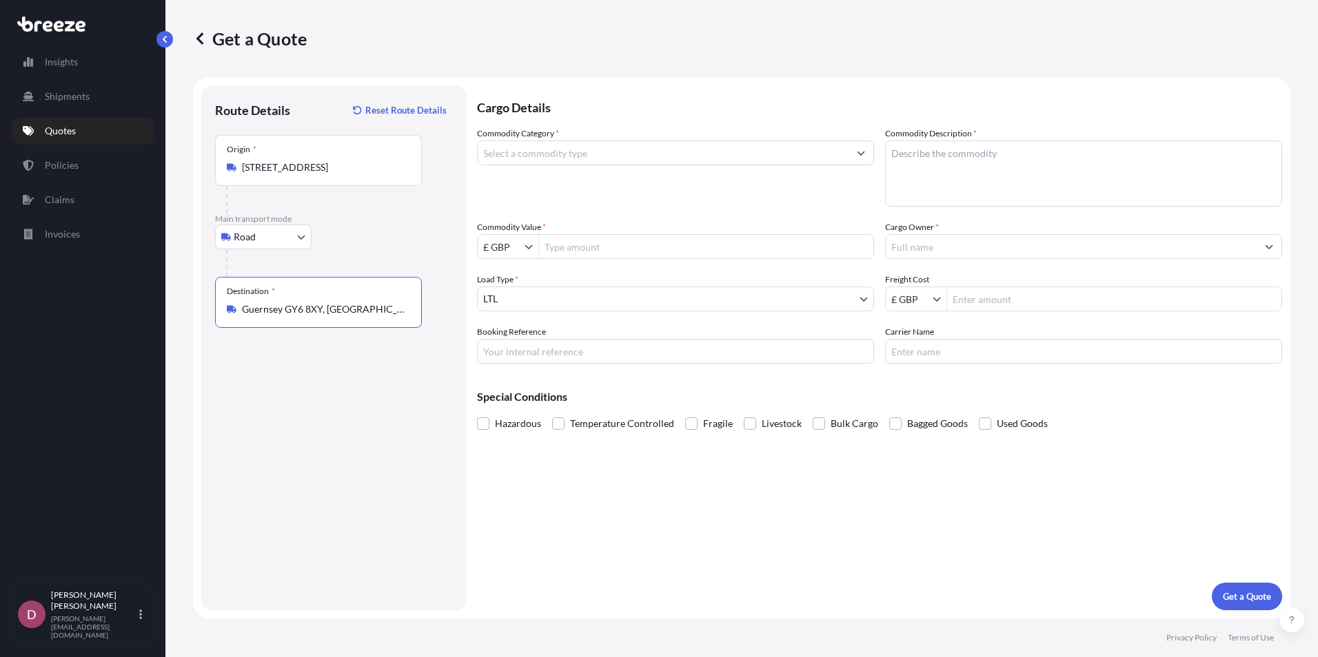
type input "Guernsey GY6 8XY, [GEOGRAPHIC_DATA]"
click at [573, 153] on input "Commodity Category *" at bounding box center [663, 153] width 371 height 25
click at [622, 150] on input "Commodity Category *" at bounding box center [663, 153] width 371 height 25
paste input "Extraction Unit"
type input "Extraction"
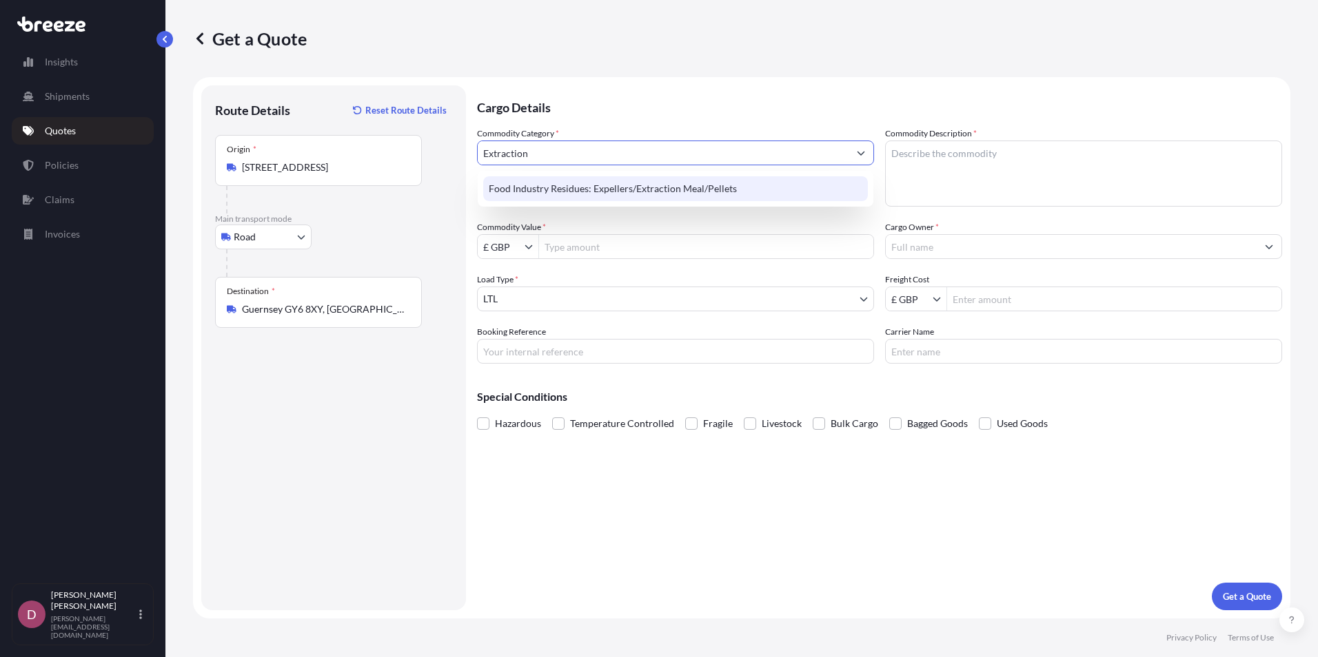
drag, startPoint x: 562, startPoint y: 154, endPoint x: 444, endPoint y: 153, distance: 117.9
click at [444, 153] on form "Route Details Reset Route Details Place of loading Road Road Rail Origin * [GEO…" at bounding box center [741, 348] width 1097 height 542
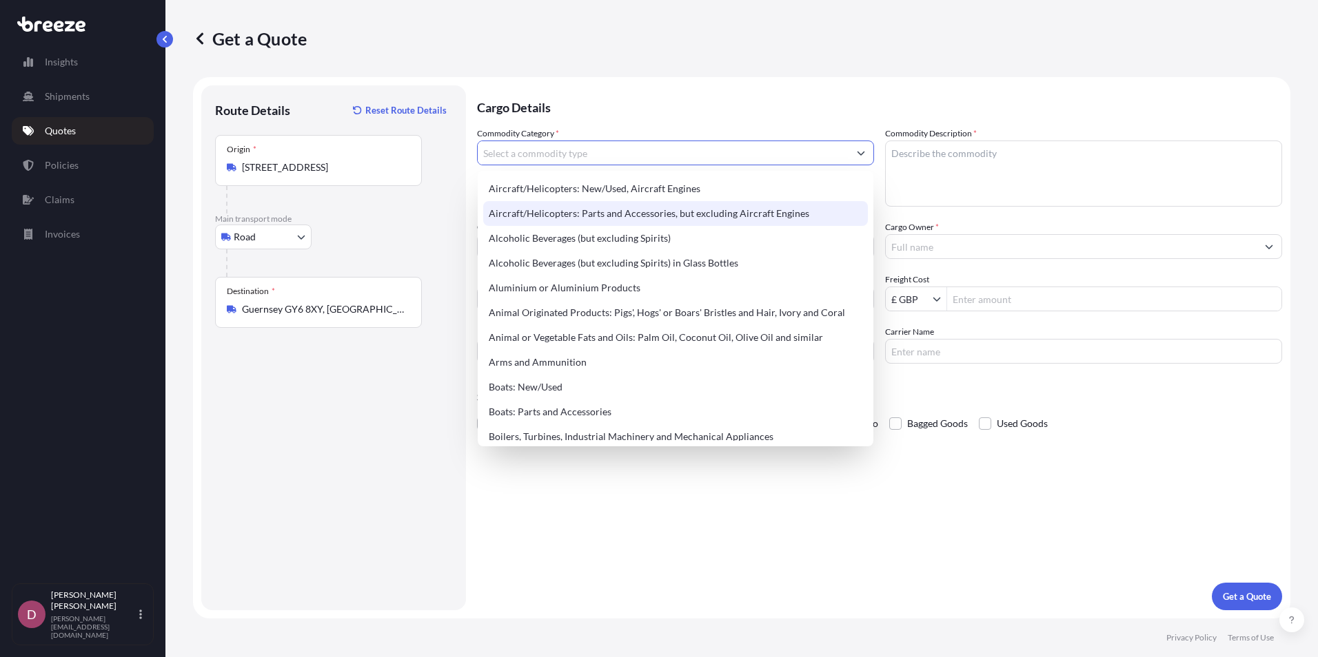
paste input "Machinery and apparatus for filtering or purifying air"
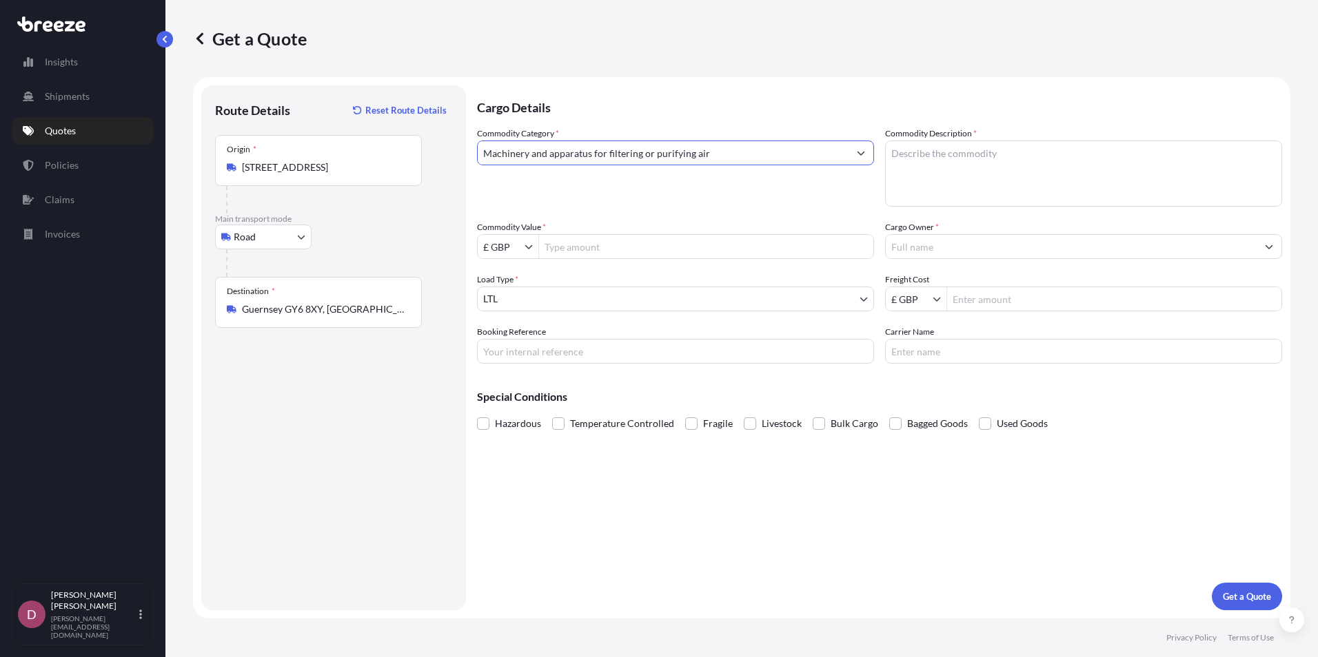
click at [729, 207] on div "Commodity Category * Machinery and apparatus for filtering or purifying air Com…" at bounding box center [879, 245] width 805 height 237
click at [751, 175] on div "Commodity Category * Machinery and apparatus for filtering or purifying air" at bounding box center [675, 167] width 397 height 80
click at [747, 167] on div "Commodity Category * Machinery and apparatus for filtering or purifying air" at bounding box center [675, 167] width 397 height 80
click at [736, 159] on input "Machinery and apparatus for filtering or purifying air" at bounding box center [663, 153] width 371 height 25
click at [577, 156] on input "Machinery and apparatus for filtering or purifying air" at bounding box center [663, 153] width 371 height 25
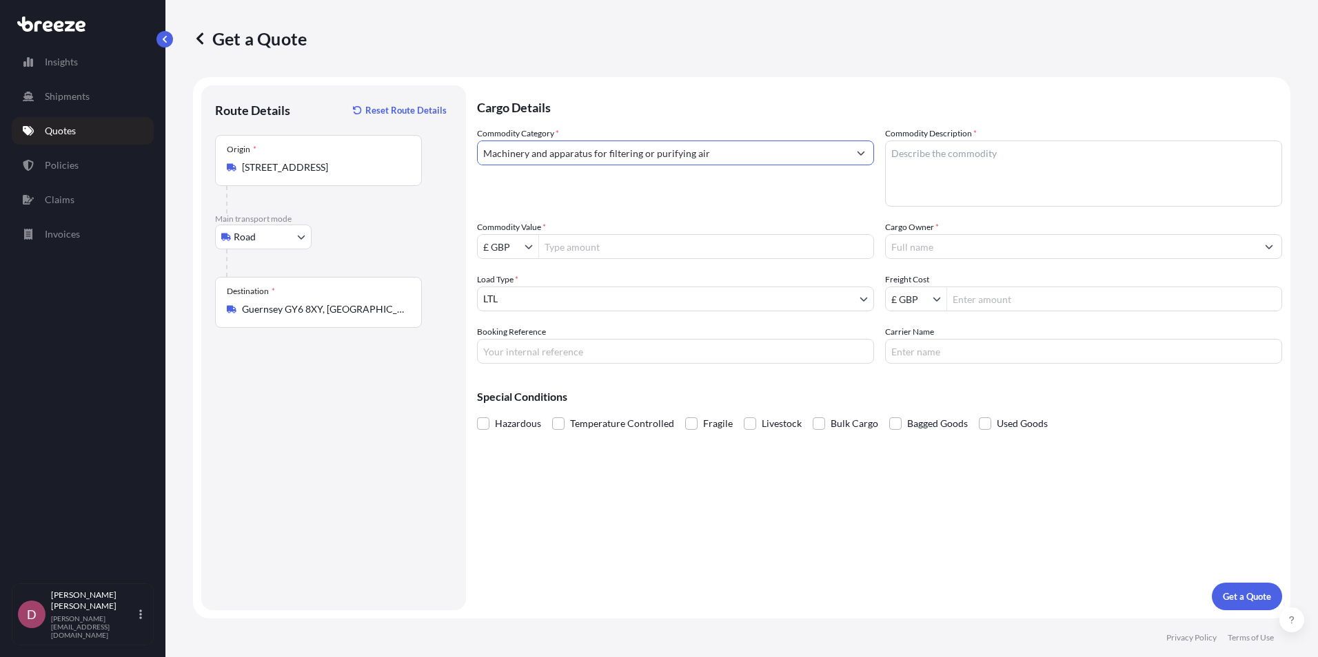
click at [577, 156] on input "Machinery and apparatus for filtering or purifying air" at bounding box center [663, 153] width 371 height 25
click at [650, 156] on input "Machinery for filtering or purifying air" at bounding box center [663, 153] width 371 height 25
click at [537, 154] on input "Machinery for filtering or purifying air" at bounding box center [663, 153] width 371 height 25
drag, startPoint x: 669, startPoint y: 156, endPoint x: 473, endPoint y: 157, distance: 196.4
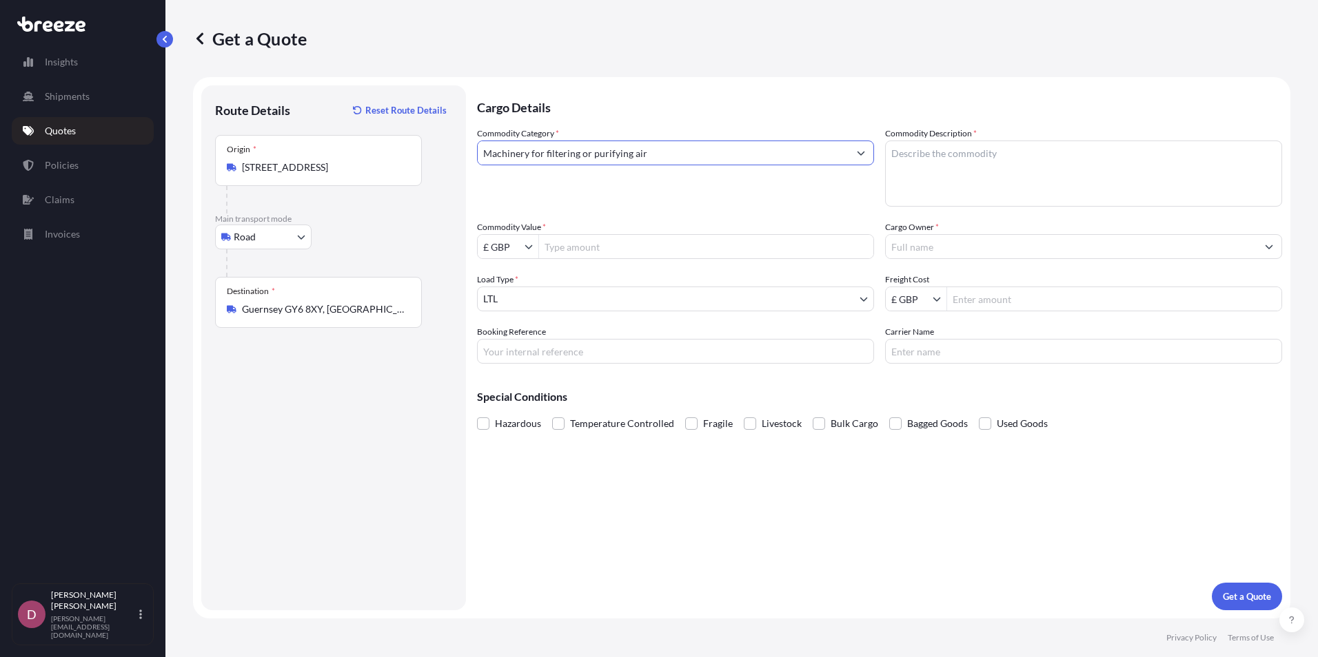
click at [473, 157] on form "Route Details Reset Route Details Place of loading Road Road Rail Origin * [GEO…" at bounding box center [741, 348] width 1097 height 542
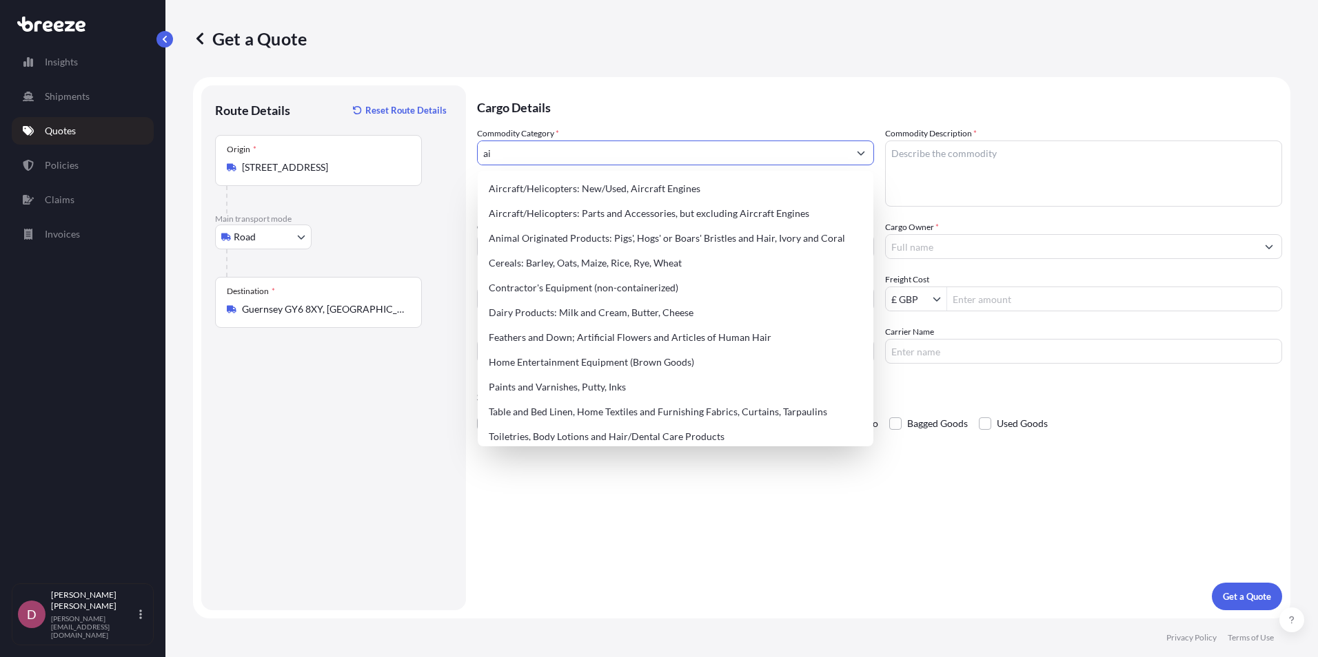
type input "a"
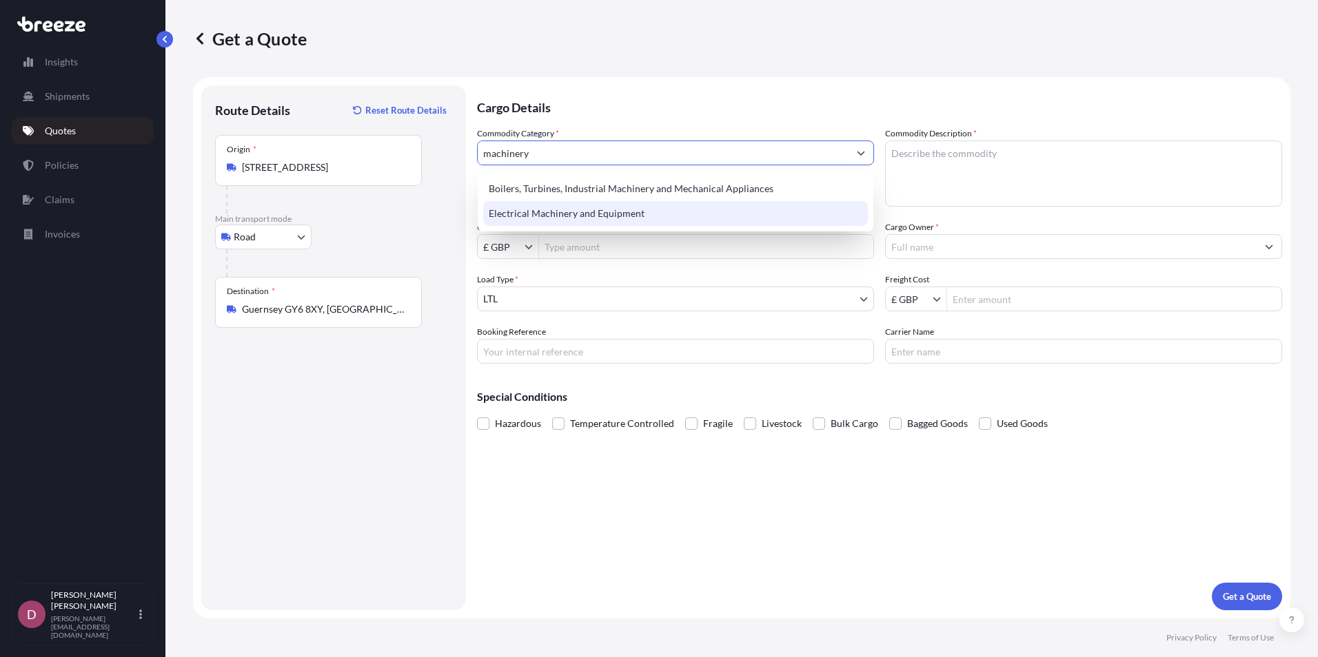
click at [704, 222] on div "Electrical Machinery and Equipment" at bounding box center [675, 213] width 385 height 25
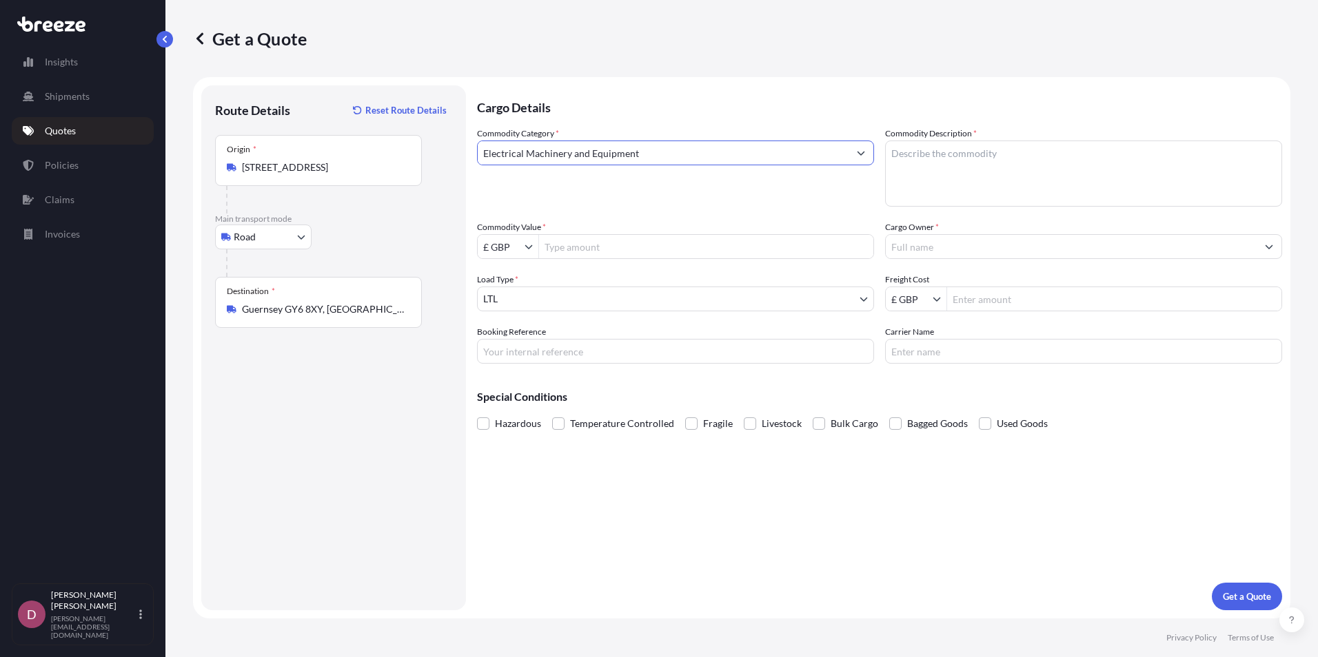
type input "Electrical Machinery and Equipment"
click at [571, 249] on input "Commodity Value *" at bounding box center [706, 246] width 334 height 25
click at [575, 243] on input "Commodity Value *" at bounding box center [706, 246] width 334 height 25
type input "6,000"
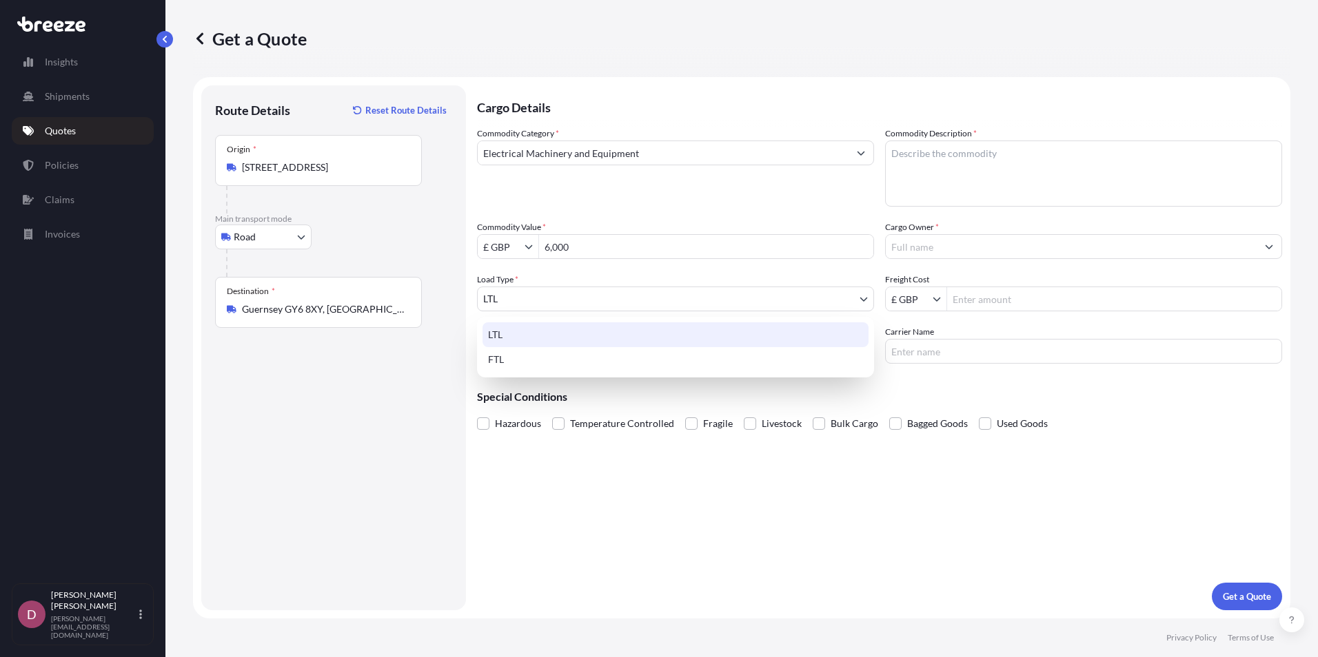
click at [573, 304] on body "6,000 Insights Shipments Quotes Policies Claims Invoices D [PERSON_NAME] [PERSO…" at bounding box center [659, 328] width 1318 height 657
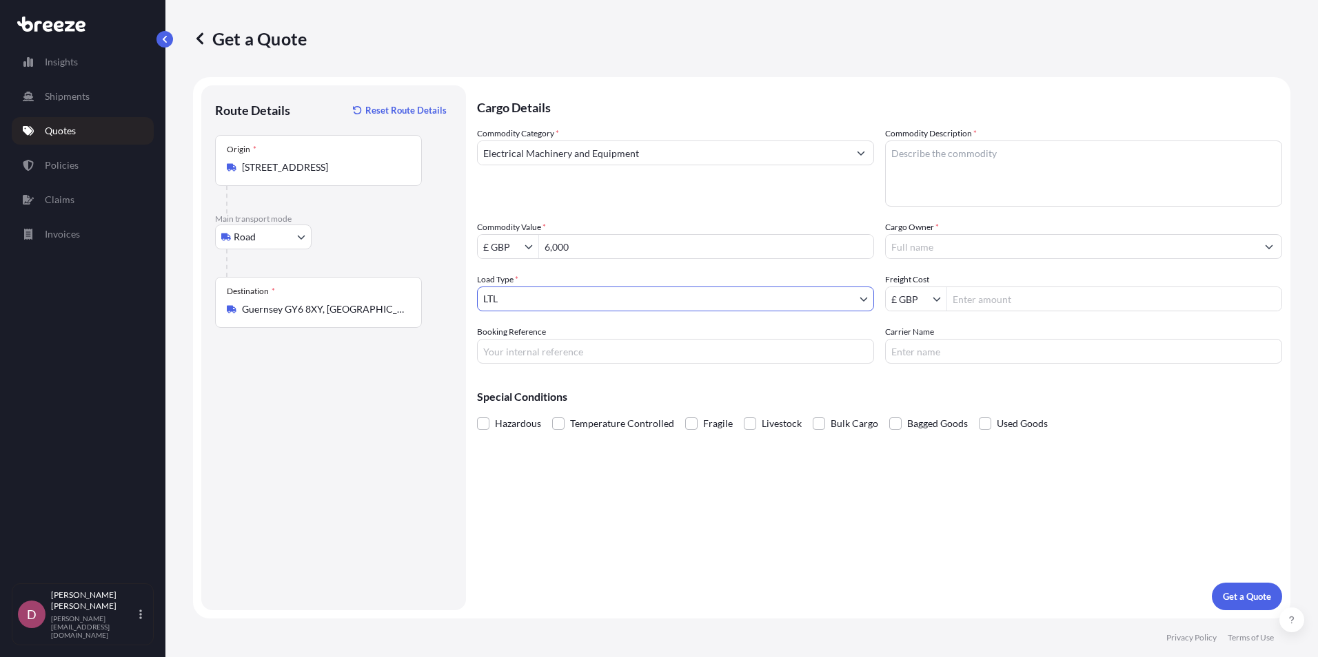
click at [535, 352] on input "Booking Reference" at bounding box center [675, 351] width 397 height 25
type input "[PERSON_NAME] - Techsoft"
click at [1128, 155] on textarea "Commodity Description *" at bounding box center [1083, 174] width 397 height 66
paste textarea "[DATE] iQ Extraction Unit with Stop/Start Function, VOC and Filter Signal. Alon…"
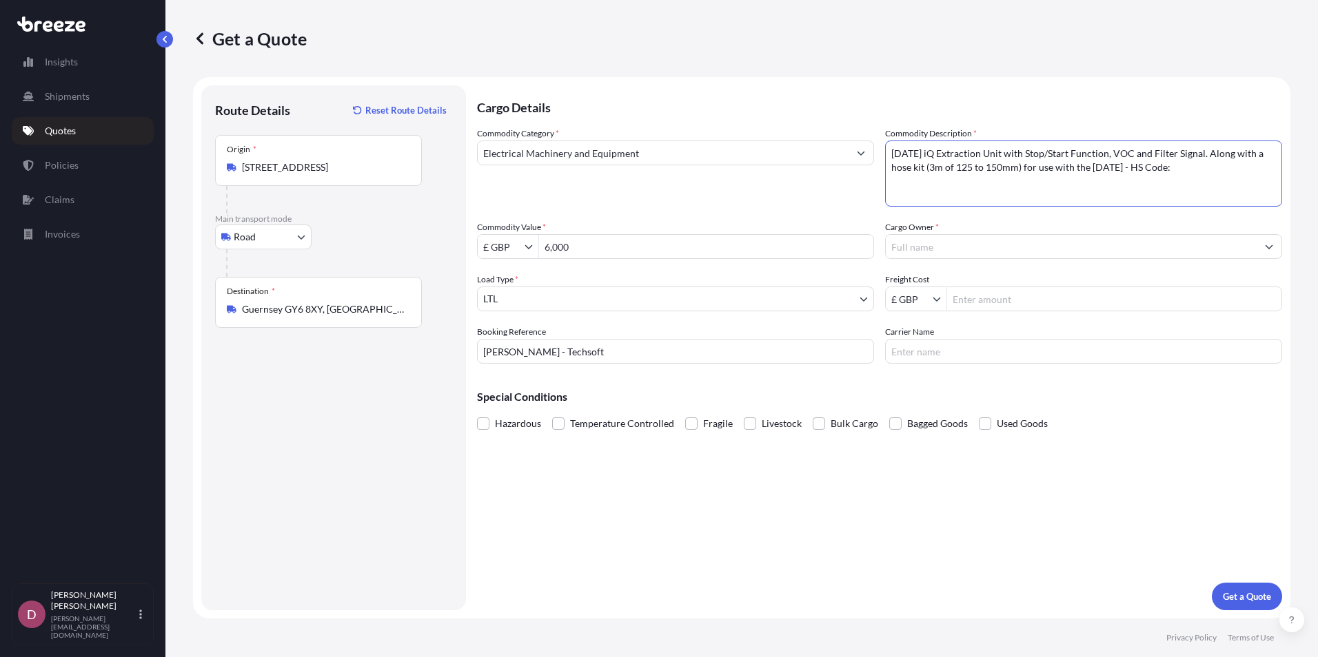
click at [1197, 170] on textarea "[DATE] iQ Extraction Unit with Stop/Start Function, VOC and Filter Signal. Alon…" at bounding box center [1083, 174] width 397 height 66
paste textarea "8421 39 25 00"
type textarea "[DATE] iQ Extraction Unit with Stop/Start Function, VOC and Filter Signal. Alon…"
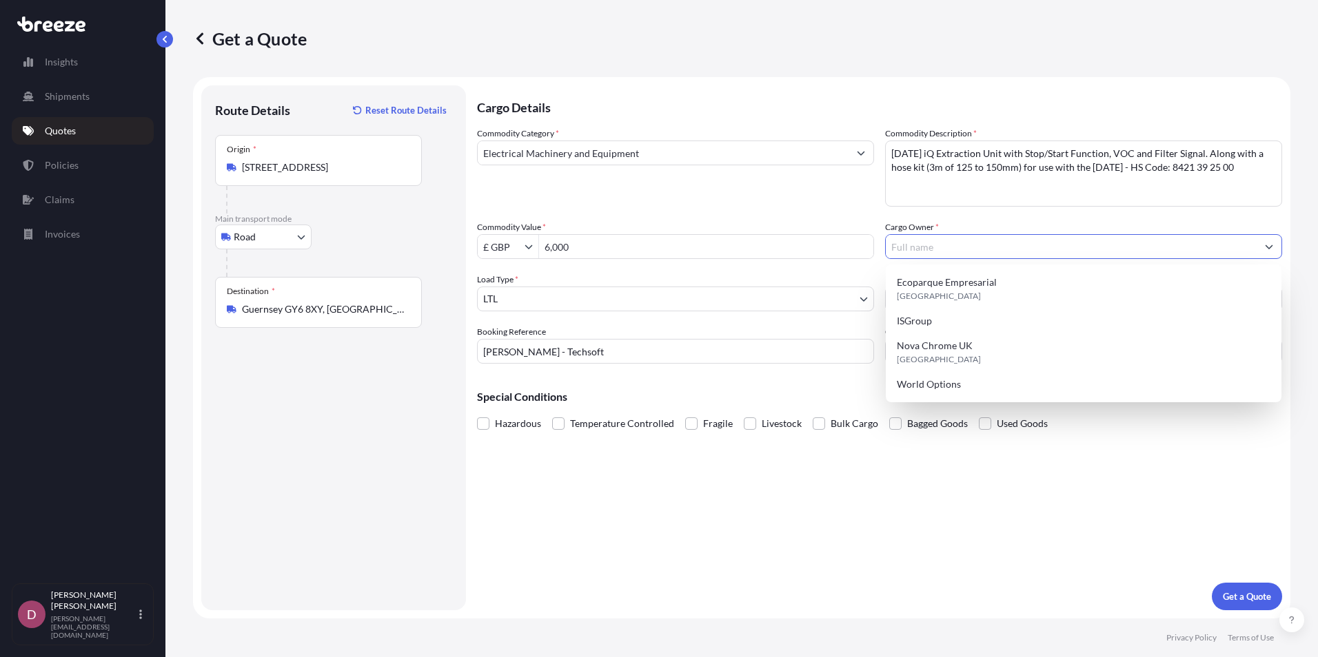
click at [977, 254] on input "Cargo Owner *" at bounding box center [1071, 246] width 371 height 25
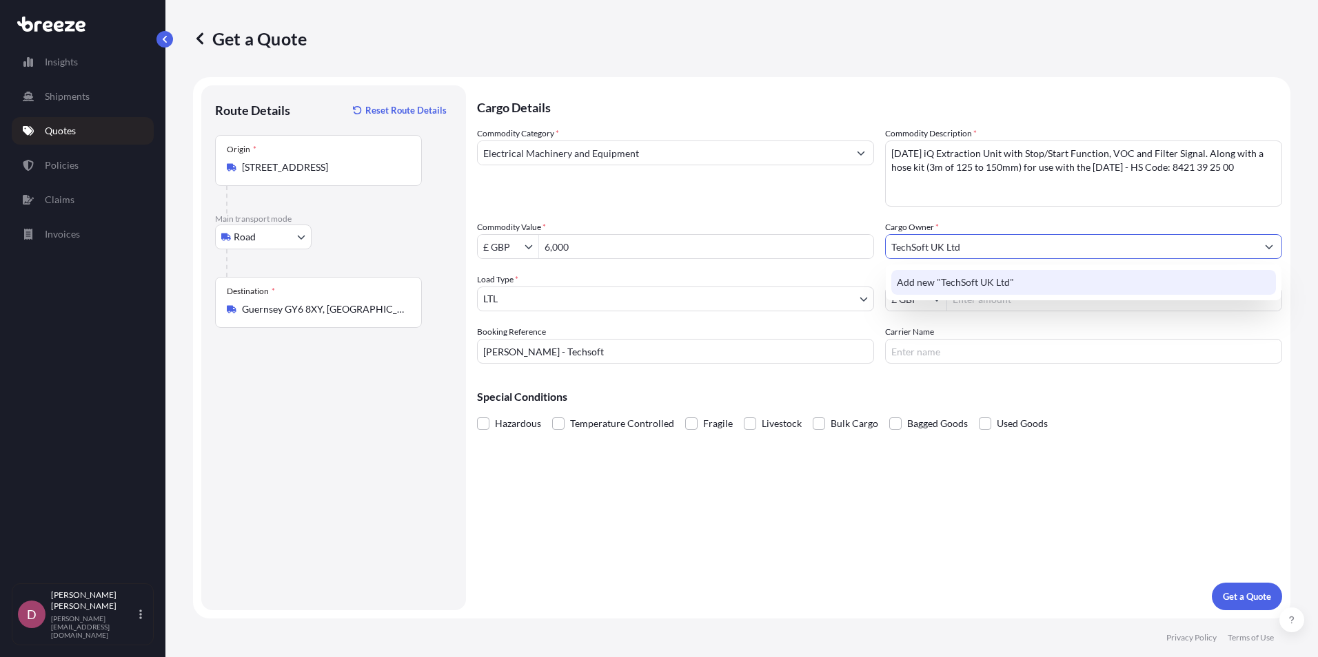
type input "TechSoft UK Ltd"
click at [1024, 328] on div "Carrier Name" at bounding box center [1083, 344] width 397 height 39
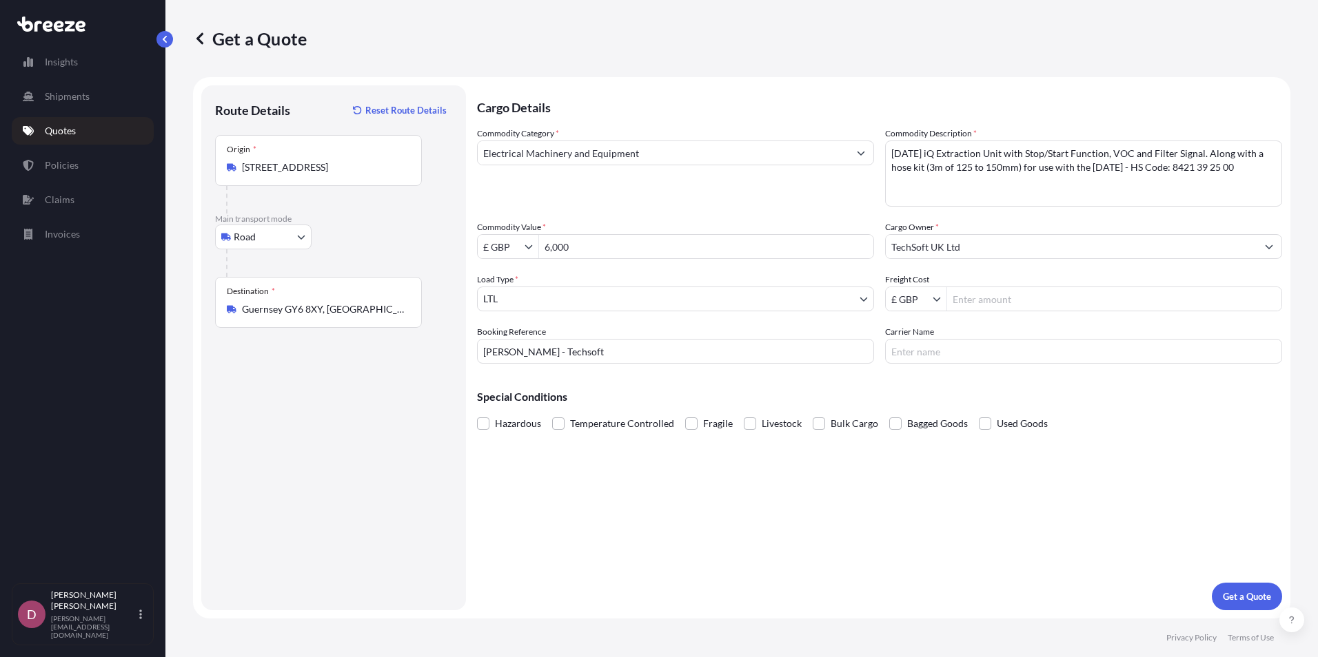
click at [999, 314] on div "Commodity Category * Electrical Machinery and Equipment Commodity Description *…" at bounding box center [879, 245] width 805 height 237
click at [992, 303] on input "Freight Cost" at bounding box center [1114, 299] width 334 height 25
click at [1001, 303] on input "Freight Cost" at bounding box center [1114, 299] width 334 height 25
type input "204"
click at [1036, 355] on input "Carrier Name" at bounding box center [1083, 351] width 397 height 25
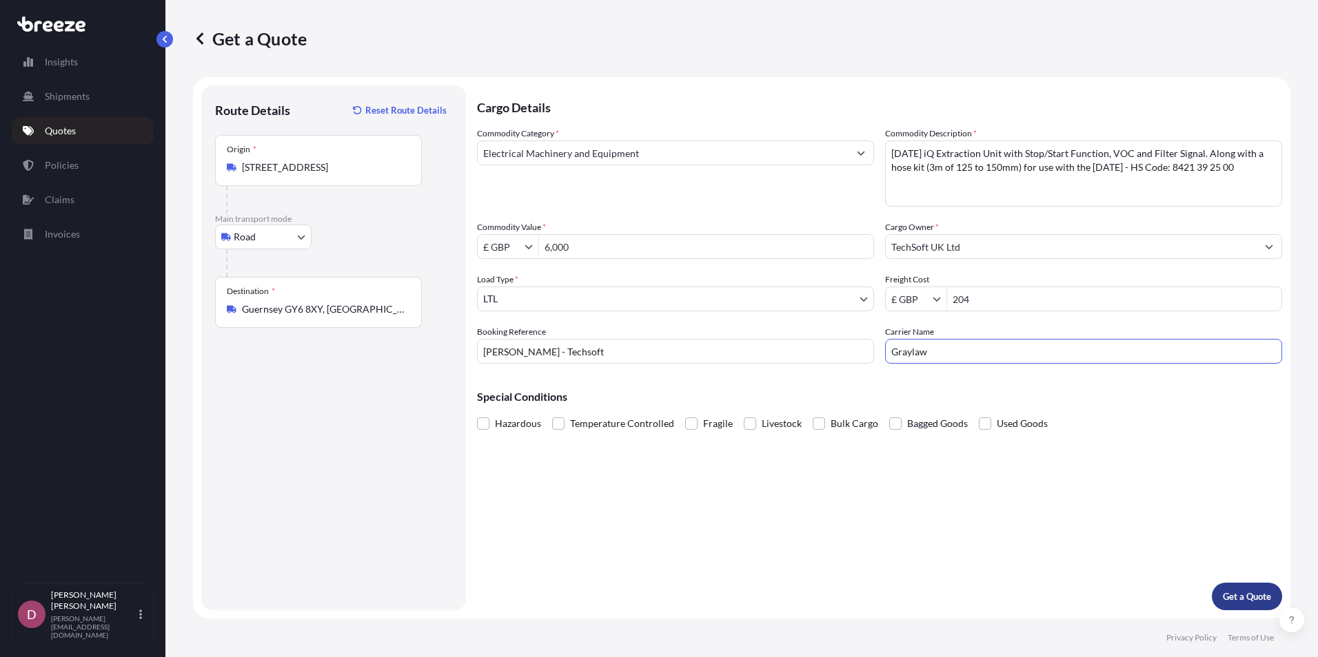
type input "Graylaw"
click at [1241, 596] on p "Get a Quote" at bounding box center [1247, 597] width 48 height 14
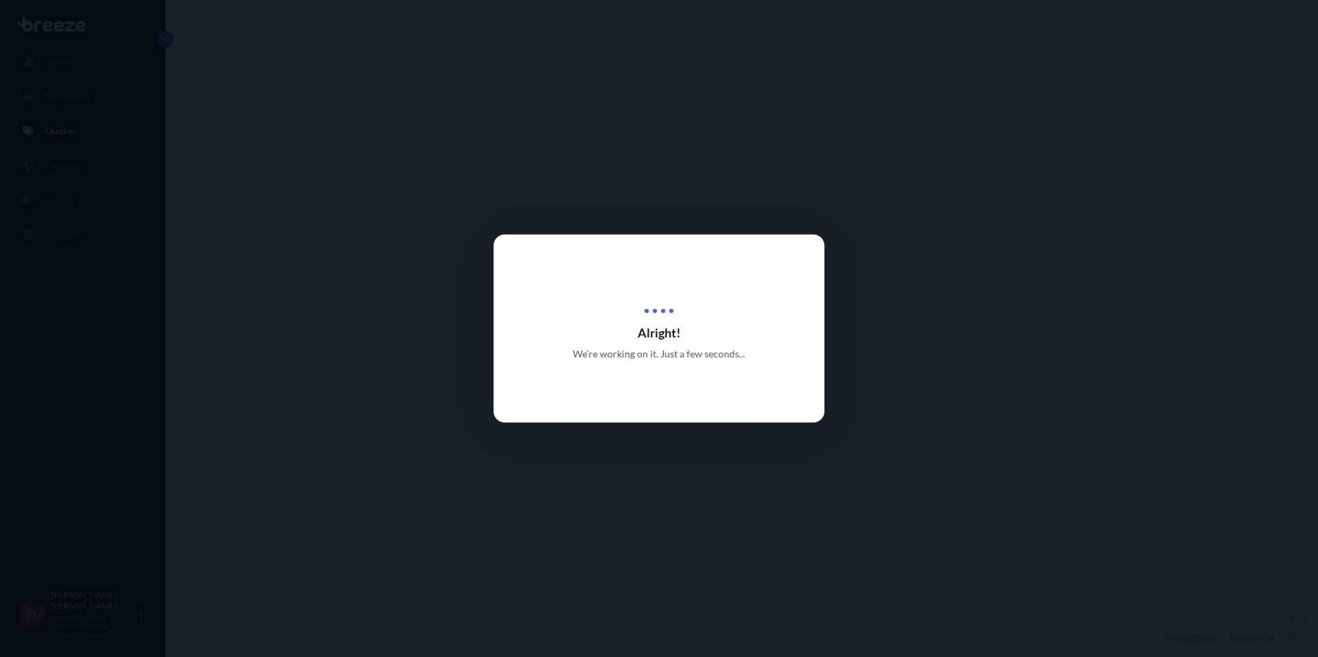
select select "Road"
select select "1"
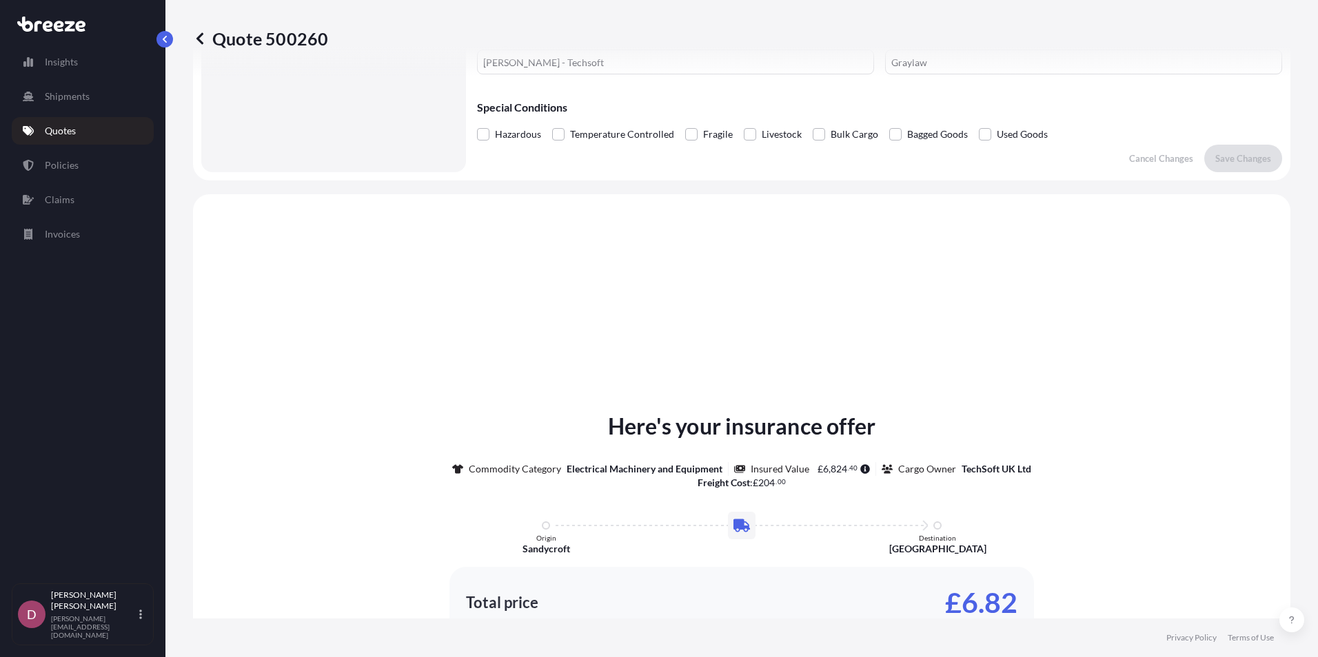
scroll to position [70, 0]
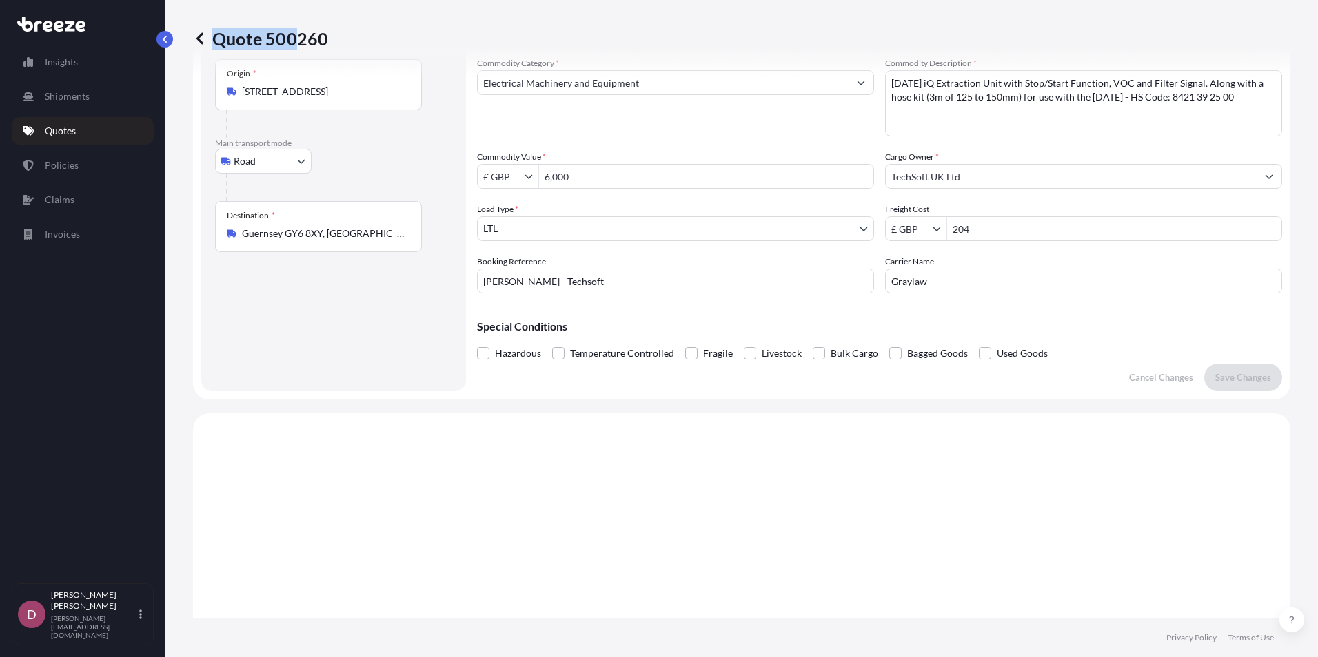
drag, startPoint x: 334, startPoint y: 41, endPoint x: 296, endPoint y: 42, distance: 38.6
click at [296, 42] on div "Quote 500260" at bounding box center [741, 39] width 1097 height 22
copy p "Quote 500"
click at [329, 37] on div "Quote 500260" at bounding box center [741, 39] width 1097 height 22
drag, startPoint x: 325, startPoint y: 40, endPoint x: 266, endPoint y: 40, distance: 59.3
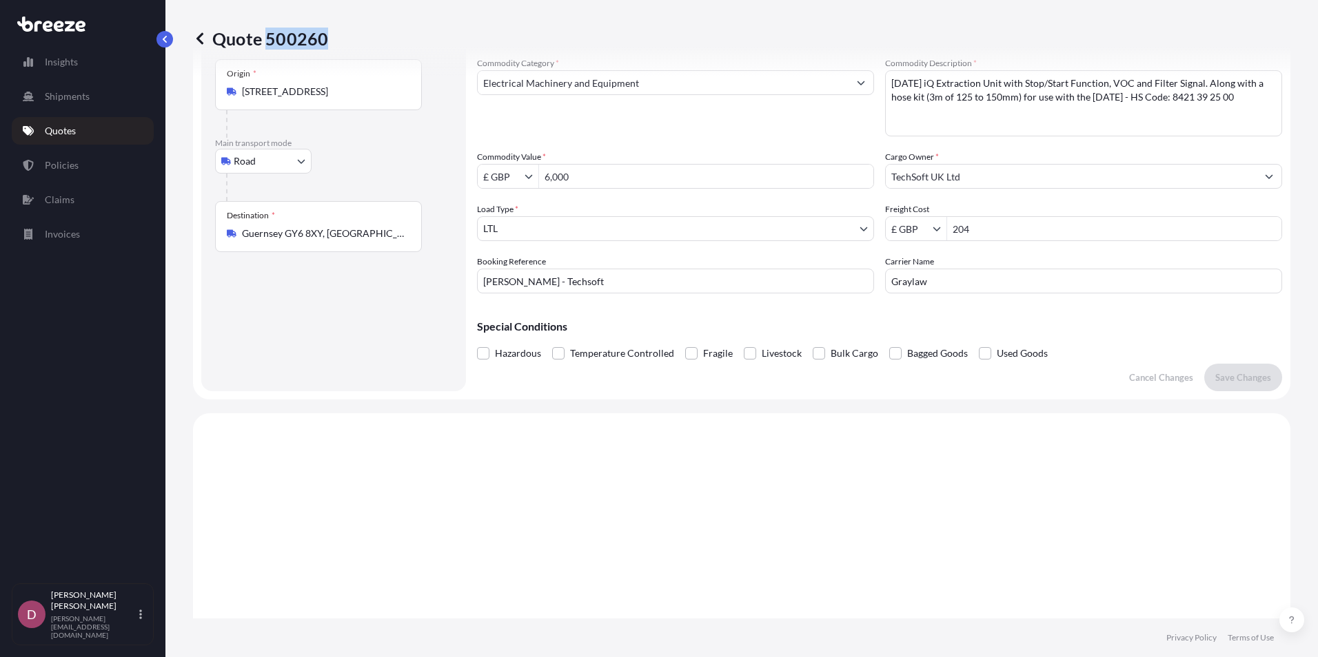
click at [266, 40] on p "Quote 500260" at bounding box center [260, 39] width 135 height 22
copy p "500260"
